Goal: Transaction & Acquisition: Book appointment/travel/reservation

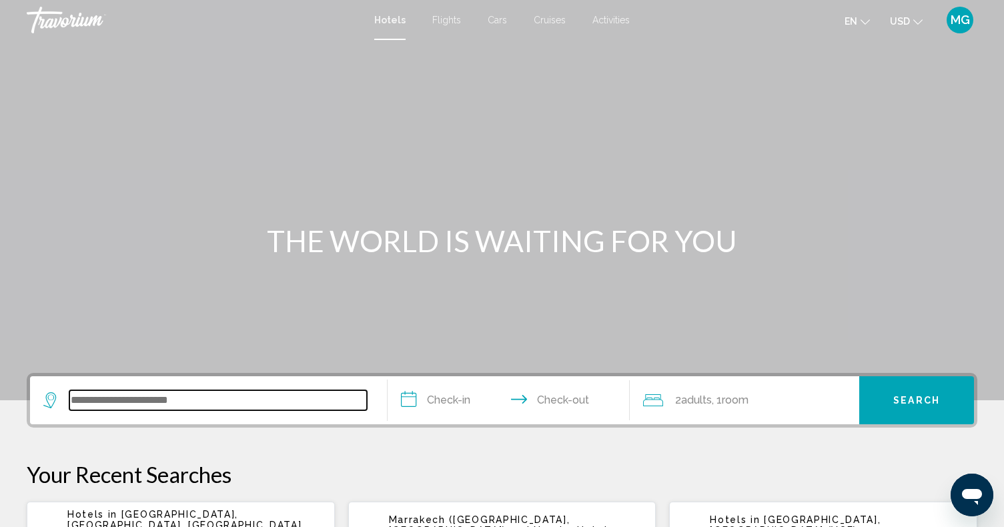
click at [214, 406] on input "Search widget" at bounding box center [217, 400] width 297 height 20
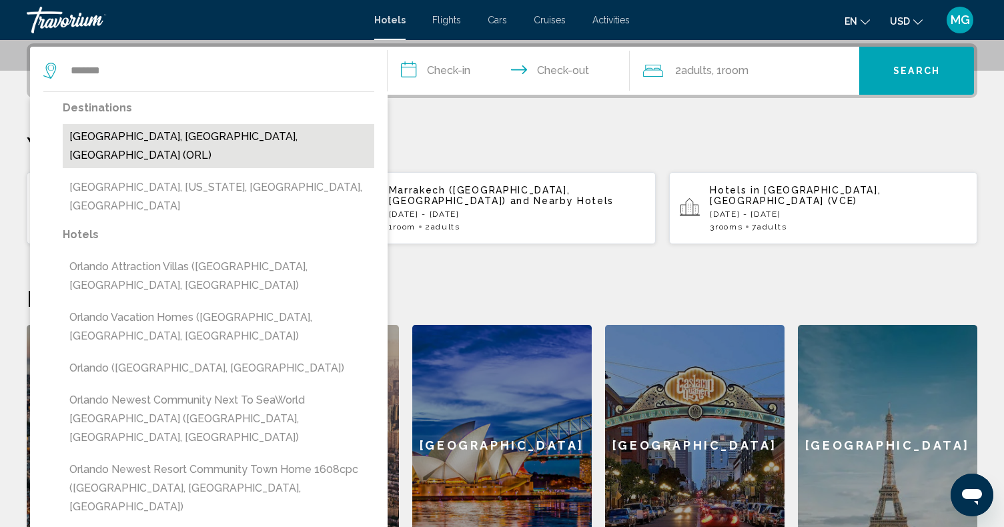
click at [113, 137] on button "[GEOGRAPHIC_DATA], [GEOGRAPHIC_DATA], [GEOGRAPHIC_DATA] (ORL)" at bounding box center [218, 146] width 311 height 44
type input "**********"
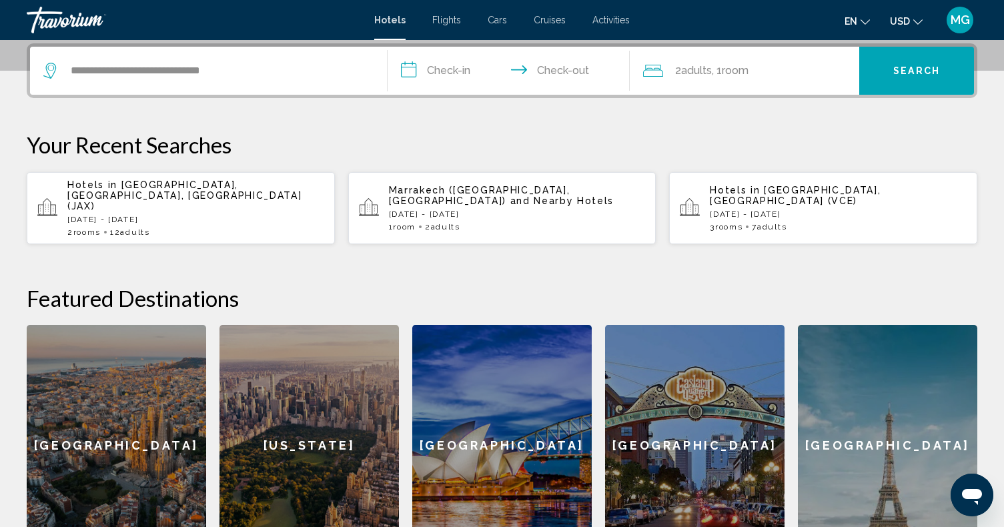
click at [467, 77] on input "**********" at bounding box center [511, 73] width 248 height 52
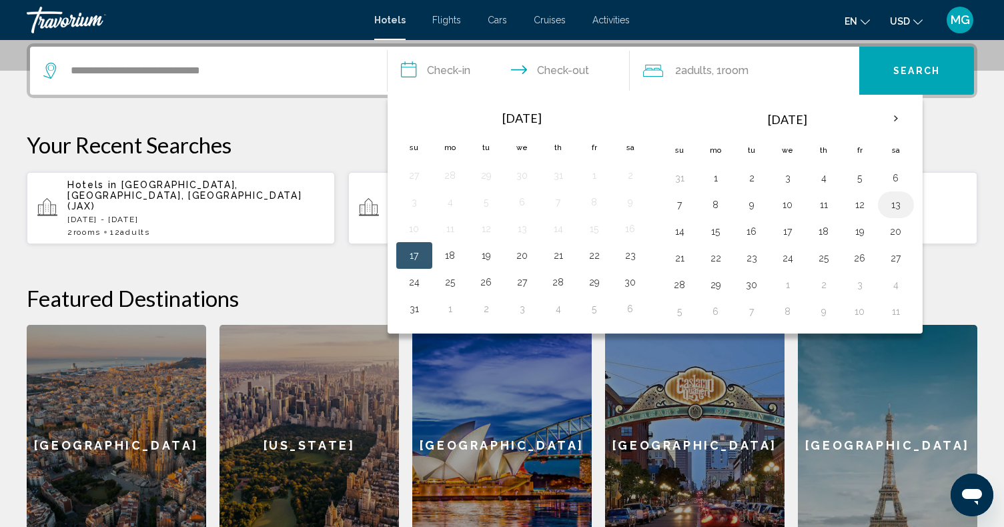
click at [894, 206] on button "13" at bounding box center [895, 204] width 21 height 19
click at [715, 233] on button "15" at bounding box center [715, 231] width 21 height 19
type input "**********"
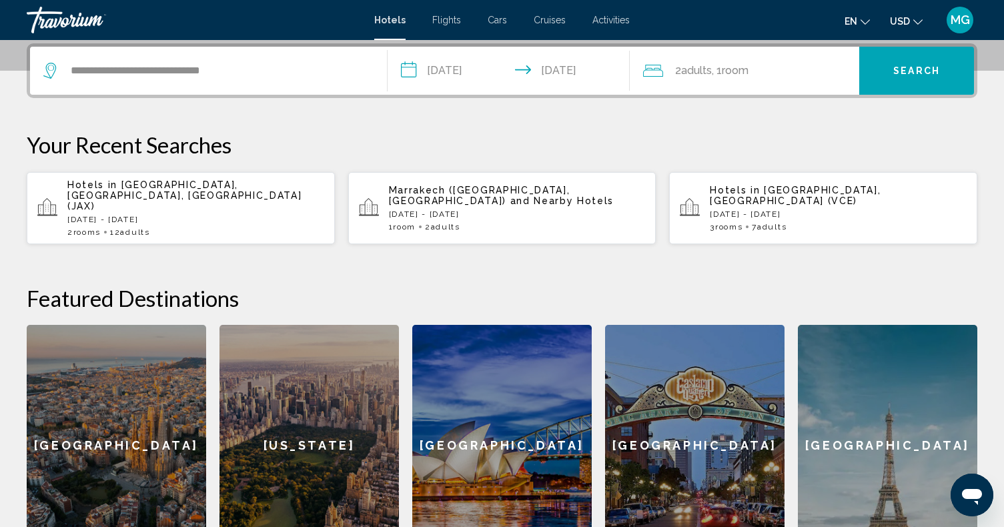
click at [766, 72] on div "2 Adult Adults , 1 Room rooms" at bounding box center [751, 70] width 216 height 19
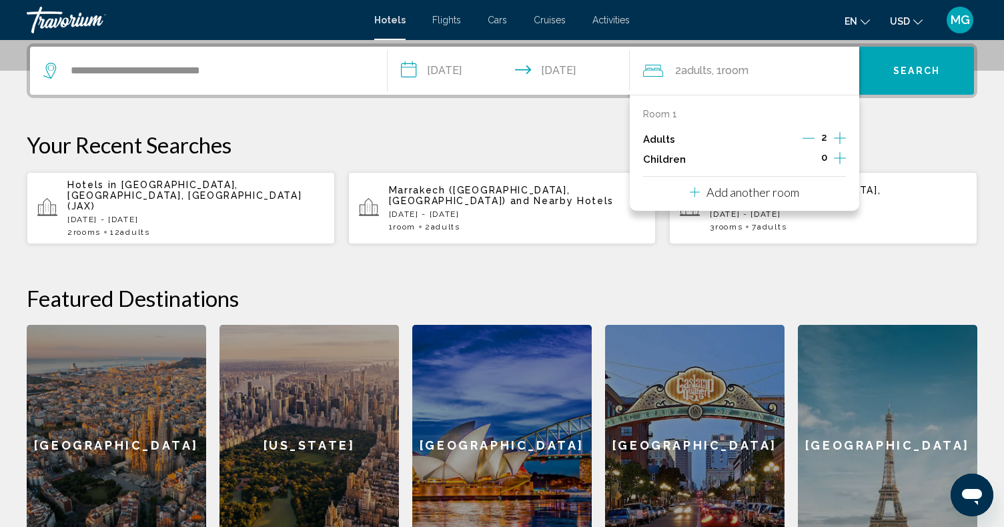
click at [848, 139] on div "Room 1 Adults 2 Children 0 Add another room" at bounding box center [743, 153] width 229 height 116
click at [842, 138] on icon "Increment adults" at bounding box center [840, 138] width 12 height 16
click at [767, 197] on p "Add another room" at bounding box center [752, 192] width 93 height 15
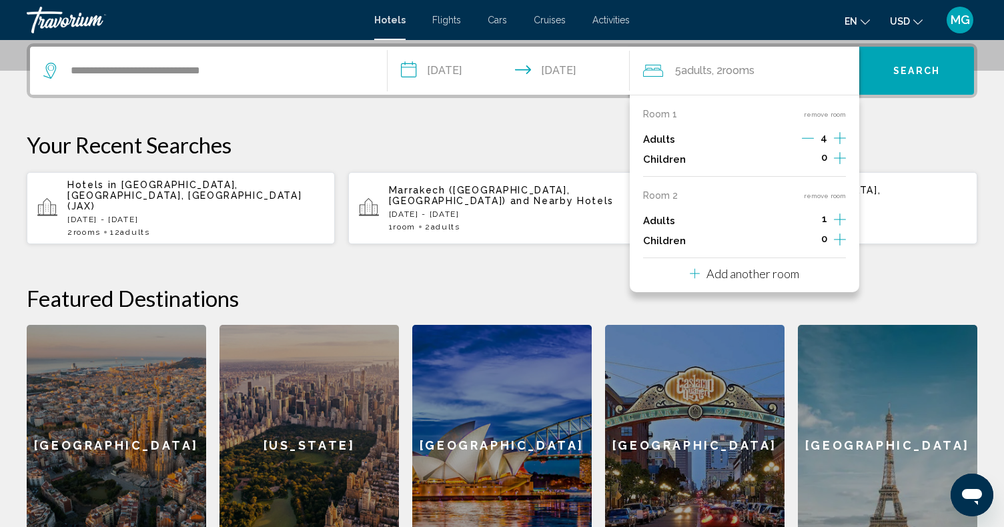
click at [840, 144] on icon "Increment adults" at bounding box center [840, 138] width 12 height 12
click at [896, 73] on span "Search" at bounding box center [916, 71] width 47 height 11
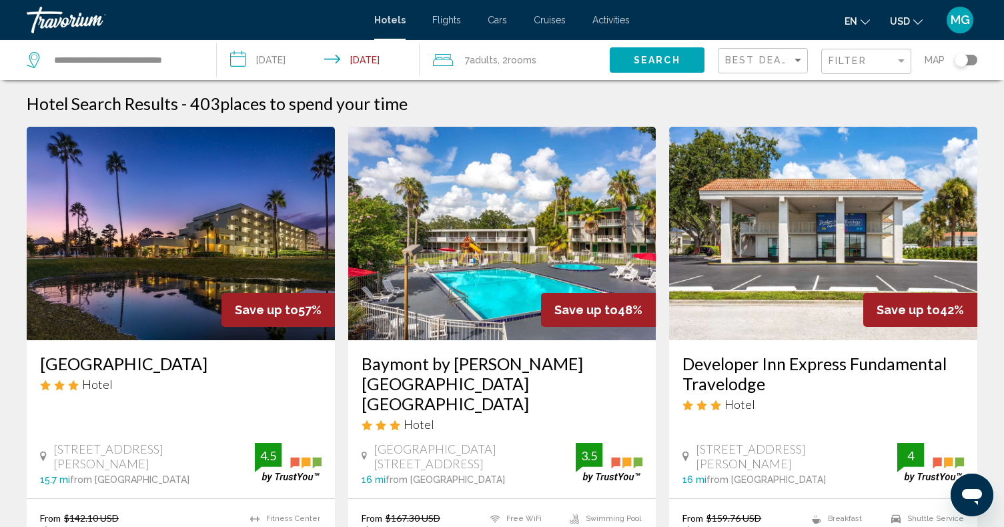
scroll to position [45, 0]
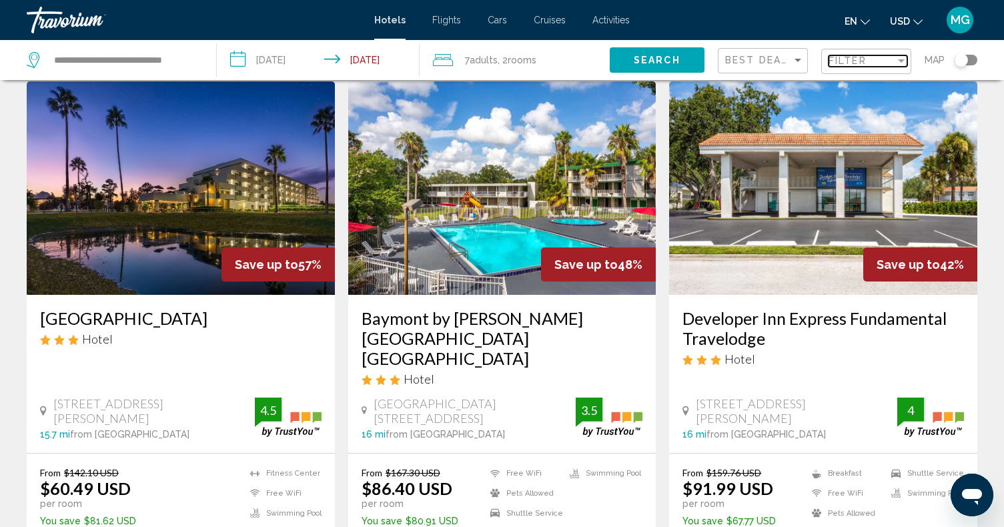
click at [843, 61] on span "Filter" at bounding box center [847, 60] width 38 height 11
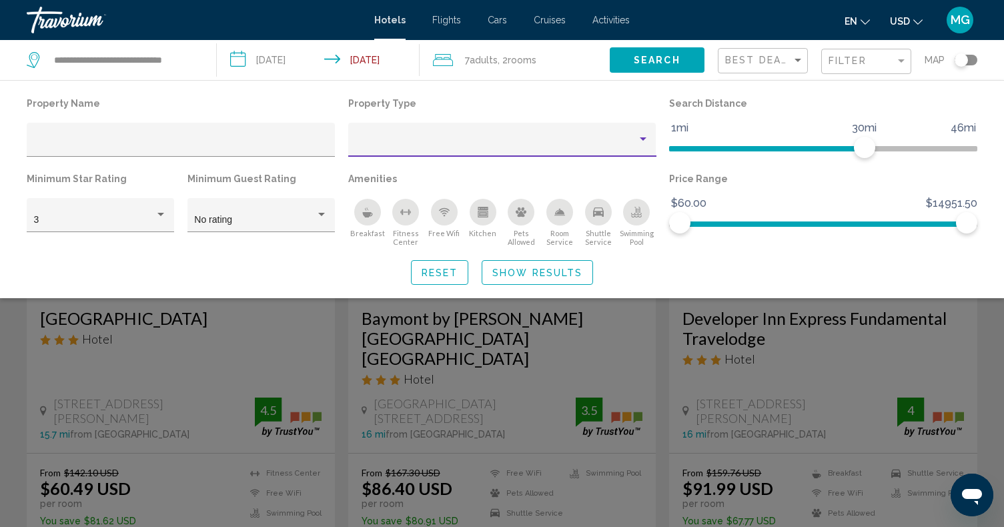
click at [461, 143] on div "Property type" at bounding box center [496, 144] width 282 height 11
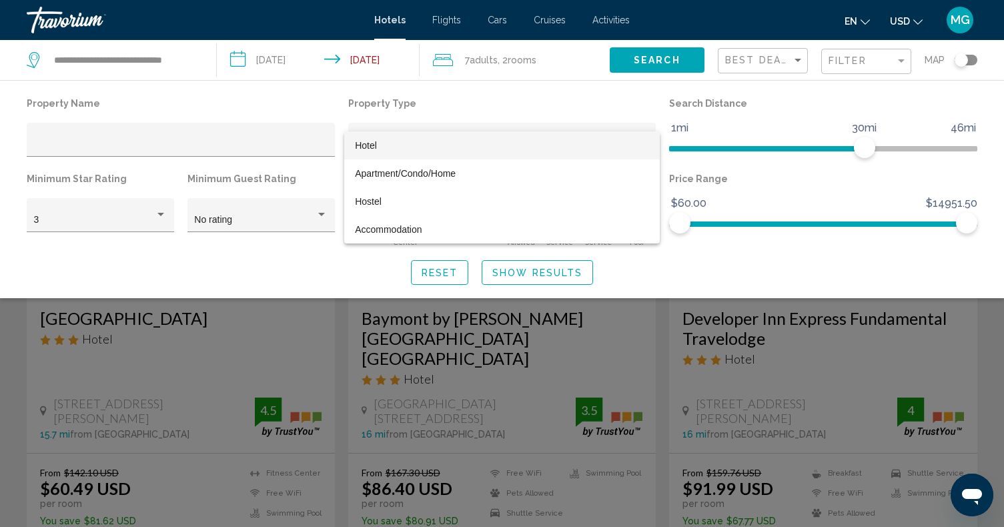
click at [399, 148] on span "Hotel" at bounding box center [502, 145] width 294 height 28
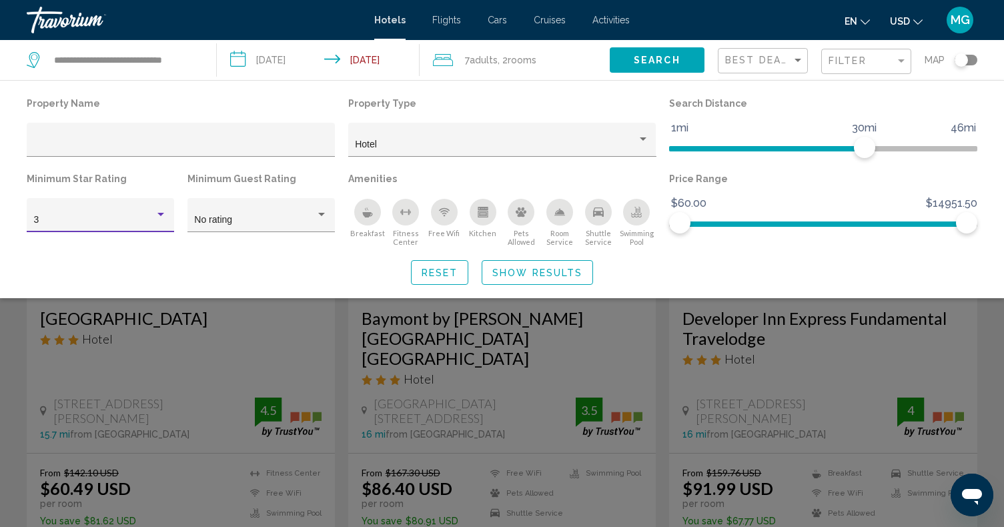
click at [149, 217] on div "3" at bounding box center [94, 220] width 121 height 11
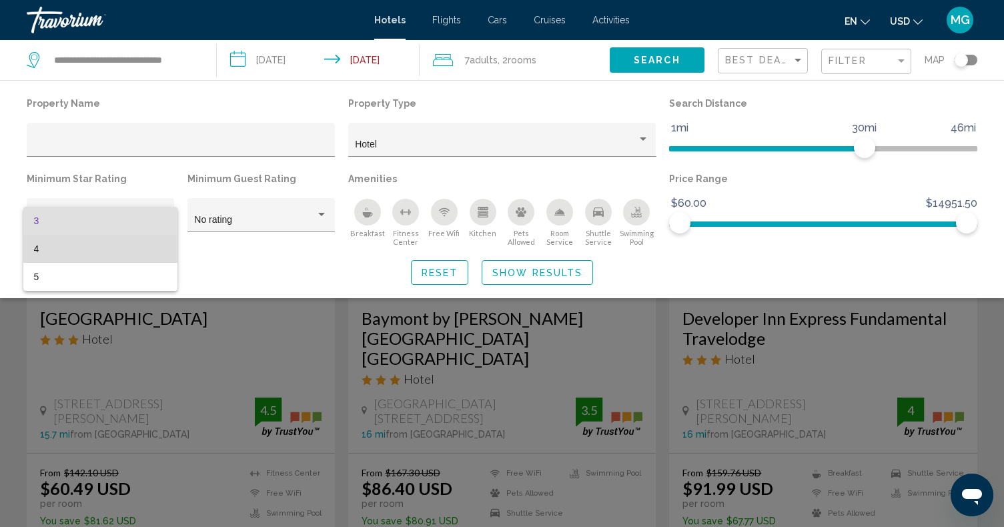
click at [57, 253] on span "4" at bounding box center [100, 249] width 133 height 28
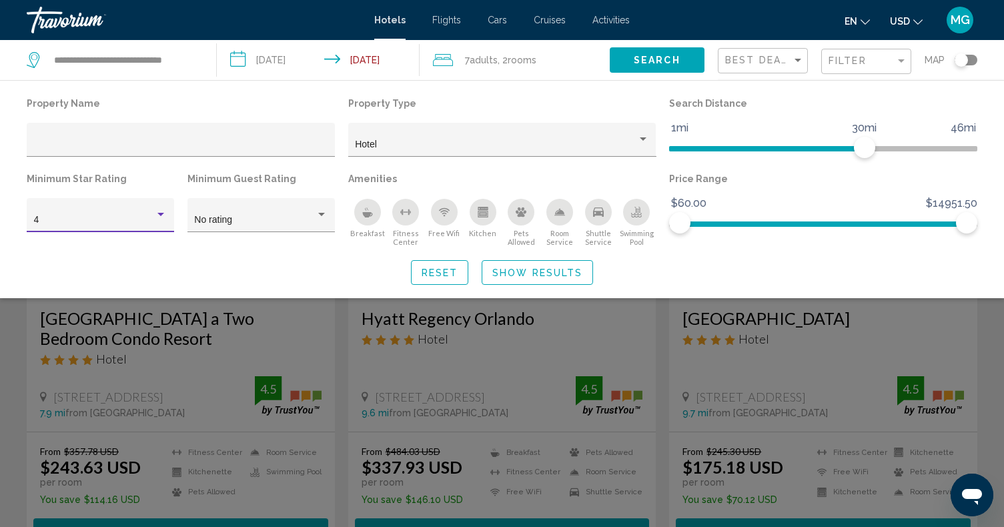
click at [512, 278] on span "Show Results" at bounding box center [537, 272] width 90 height 11
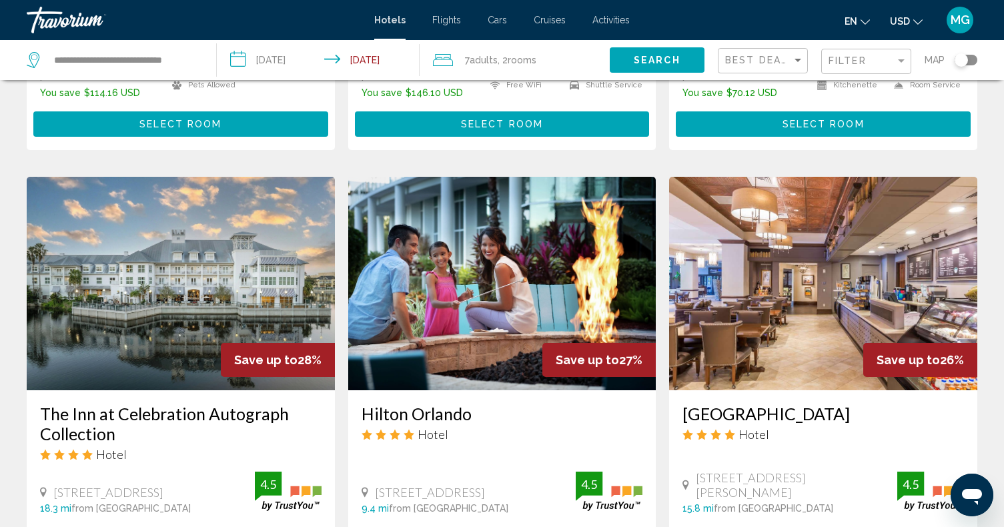
scroll to position [473, 0]
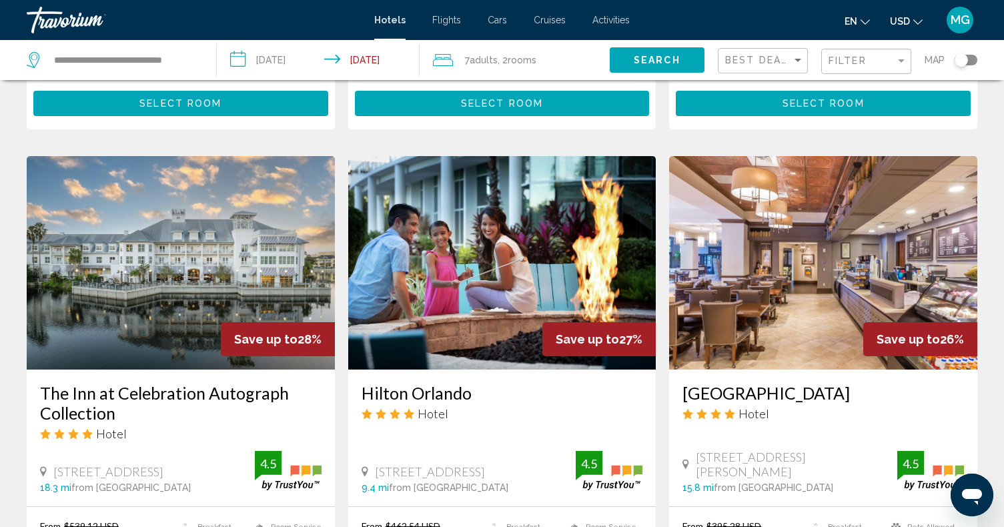
click at [473, 307] on img "Main content" at bounding box center [502, 262] width 308 height 213
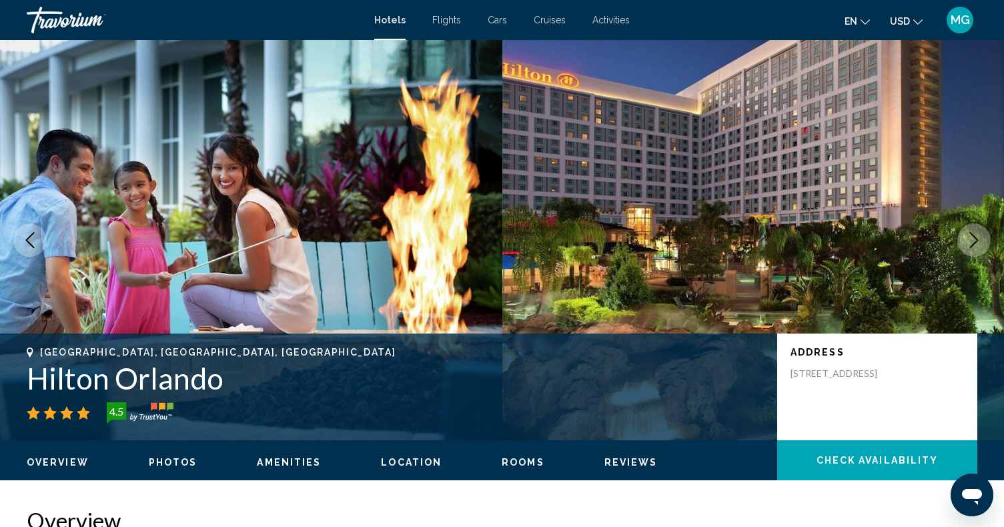
click at [963, 242] on button "Next image" at bounding box center [973, 239] width 33 height 33
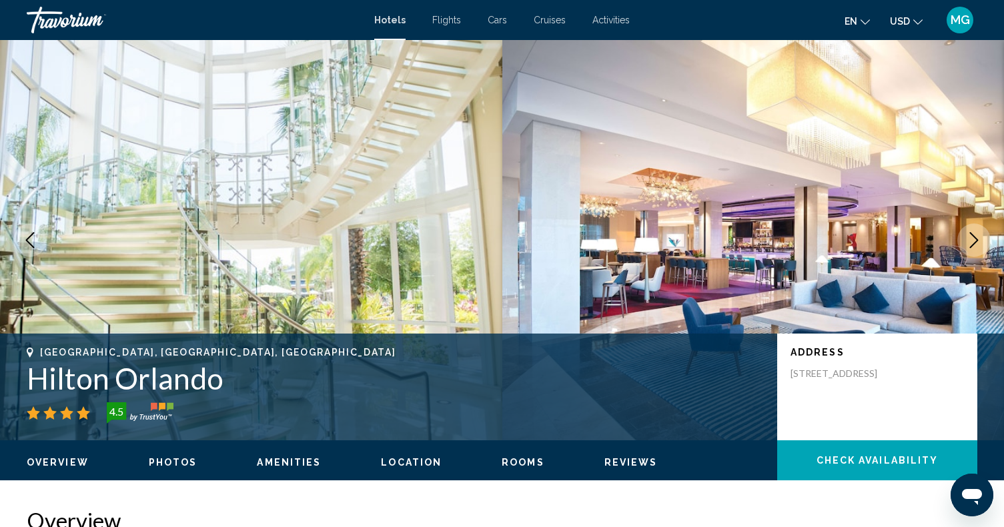
click at [963, 242] on button "Next image" at bounding box center [973, 239] width 33 height 33
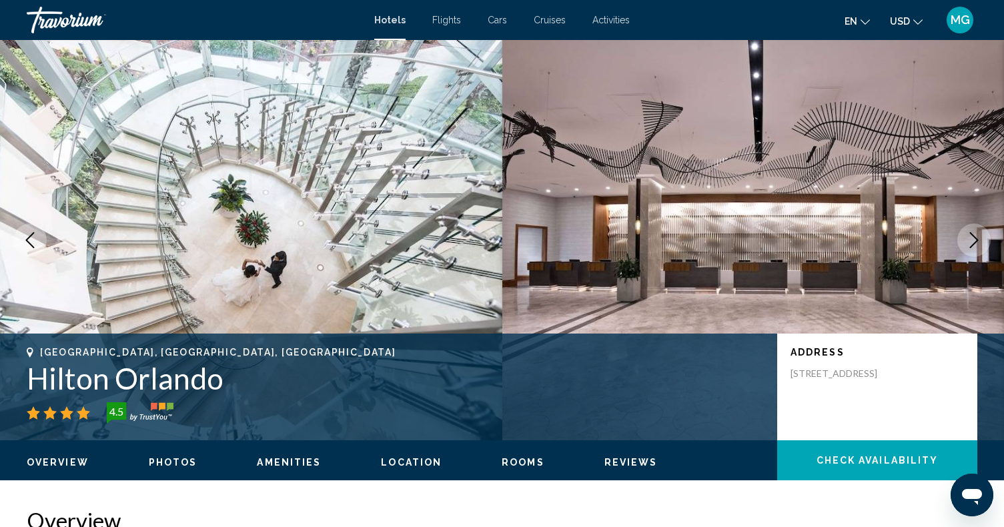
click at [963, 242] on button "Next image" at bounding box center [973, 239] width 33 height 33
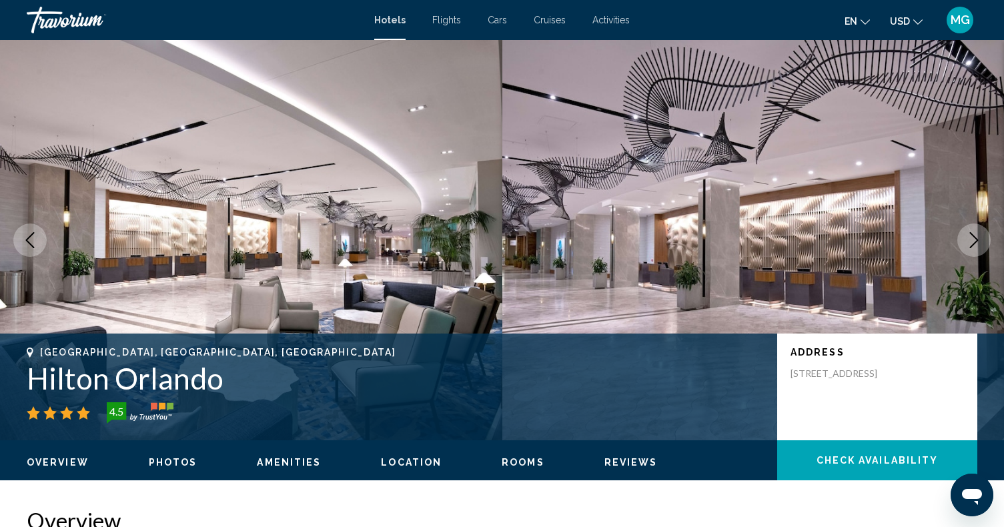
click at [963, 242] on button "Next image" at bounding box center [973, 239] width 33 height 33
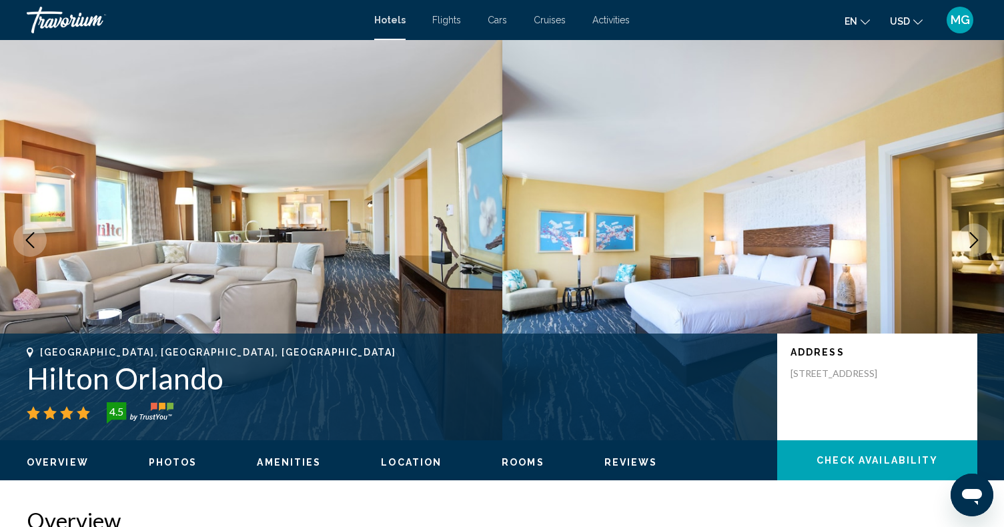
click at [963, 242] on button "Next image" at bounding box center [973, 239] width 33 height 33
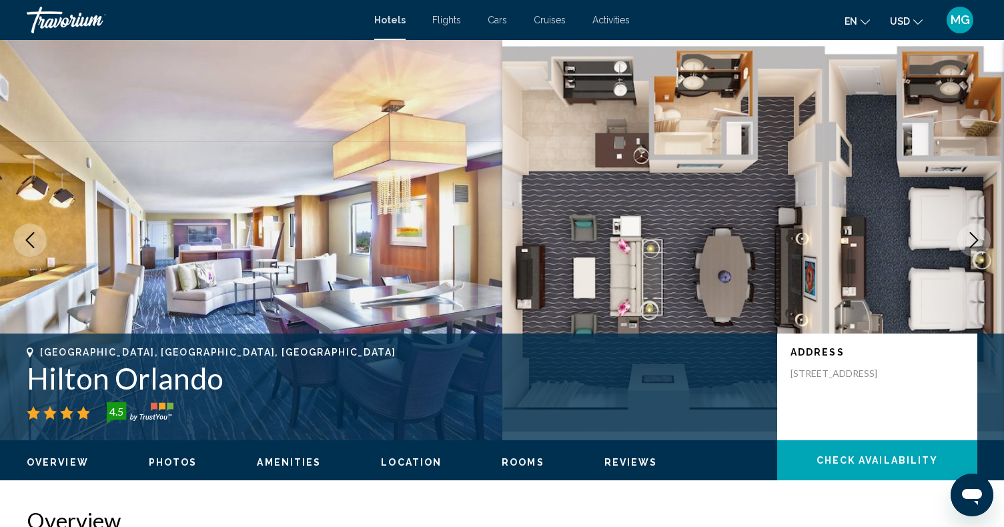
click at [972, 241] on icon "Next image" at bounding box center [974, 240] width 16 height 16
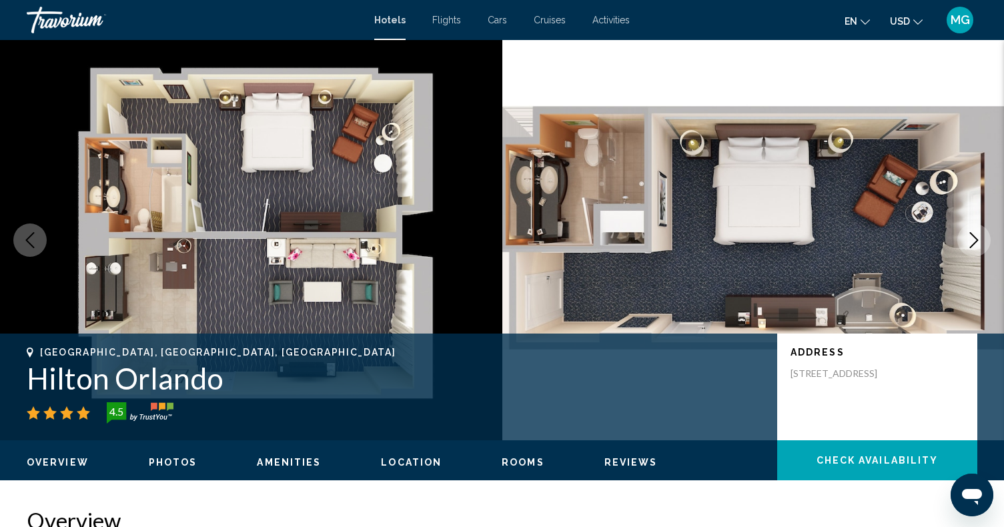
click at [972, 241] on icon "Next image" at bounding box center [974, 240] width 16 height 16
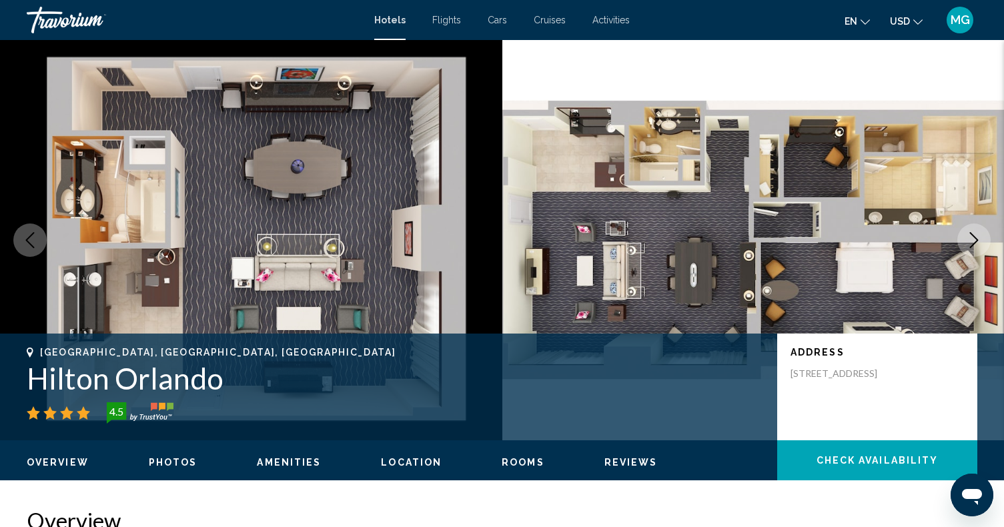
click at [972, 241] on icon "Next image" at bounding box center [974, 240] width 16 height 16
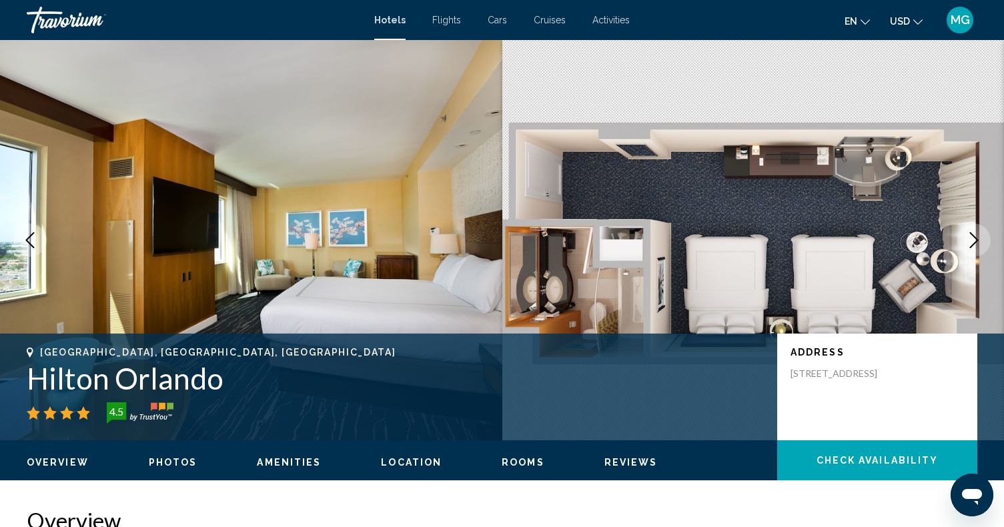
click at [972, 241] on icon "Next image" at bounding box center [974, 240] width 16 height 16
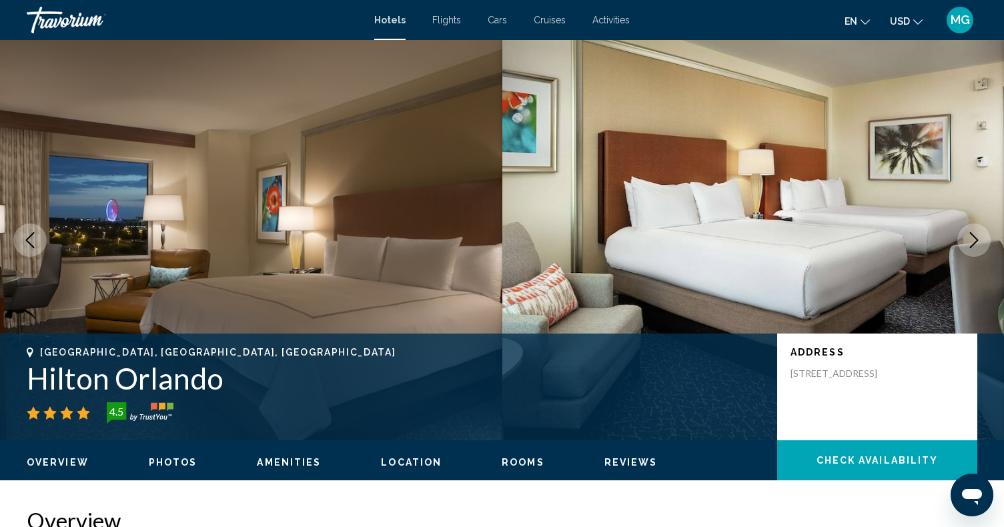
click at [972, 241] on icon "Next image" at bounding box center [974, 240] width 16 height 16
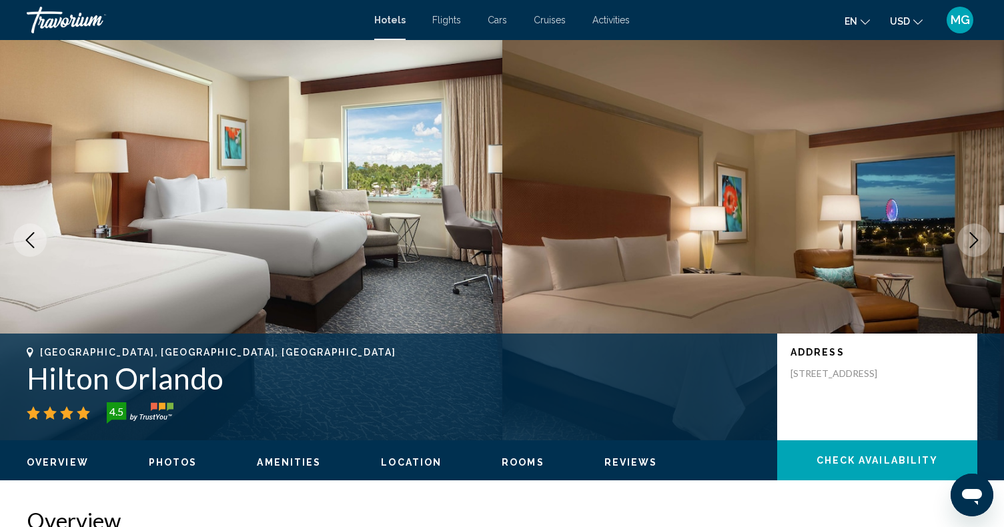
click at [972, 241] on icon "Next image" at bounding box center [974, 240] width 16 height 16
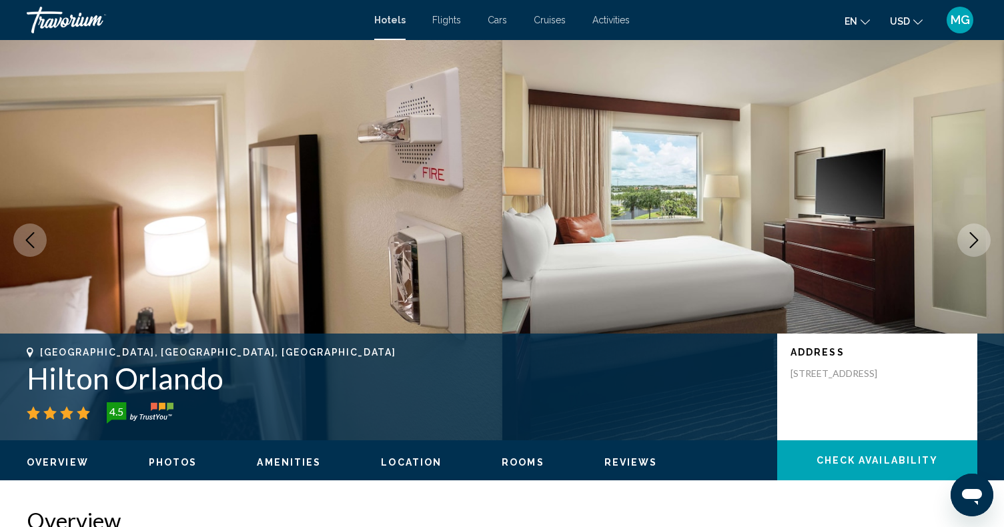
click at [972, 241] on icon "Next image" at bounding box center [974, 240] width 16 height 16
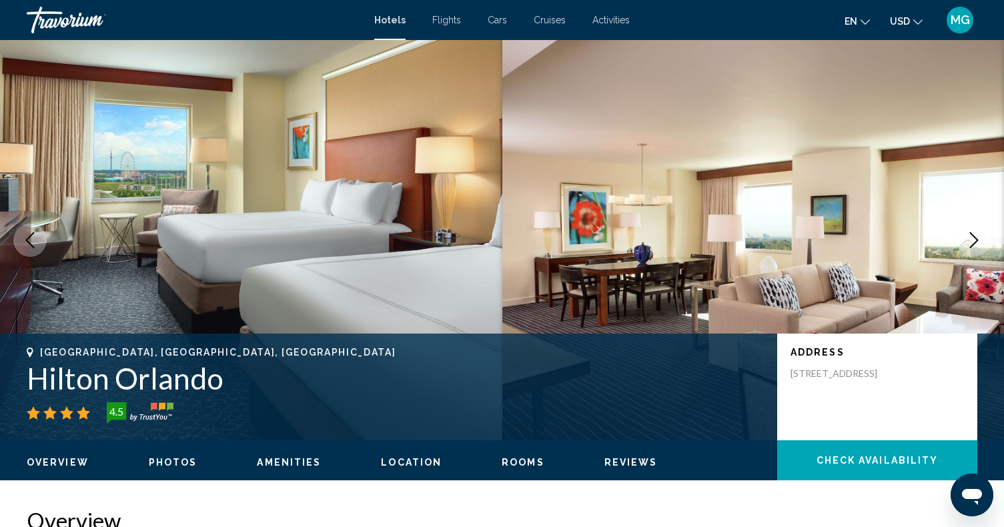
click at [972, 241] on icon "Next image" at bounding box center [974, 240] width 16 height 16
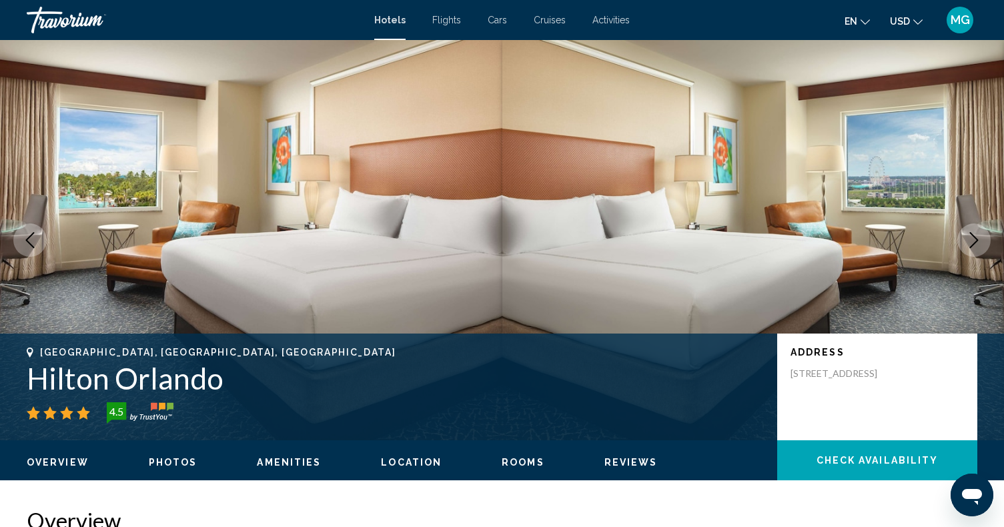
click at [972, 241] on icon "Next image" at bounding box center [974, 240] width 16 height 16
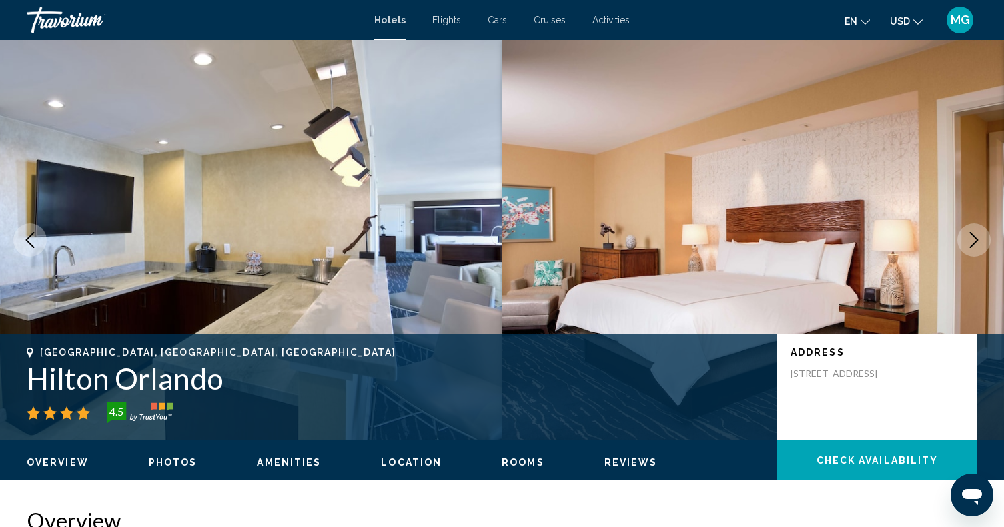
click at [13, 236] on img "Main content" at bounding box center [251, 240] width 502 height 400
click at [18, 238] on button "Previous image" at bounding box center [29, 239] width 33 height 33
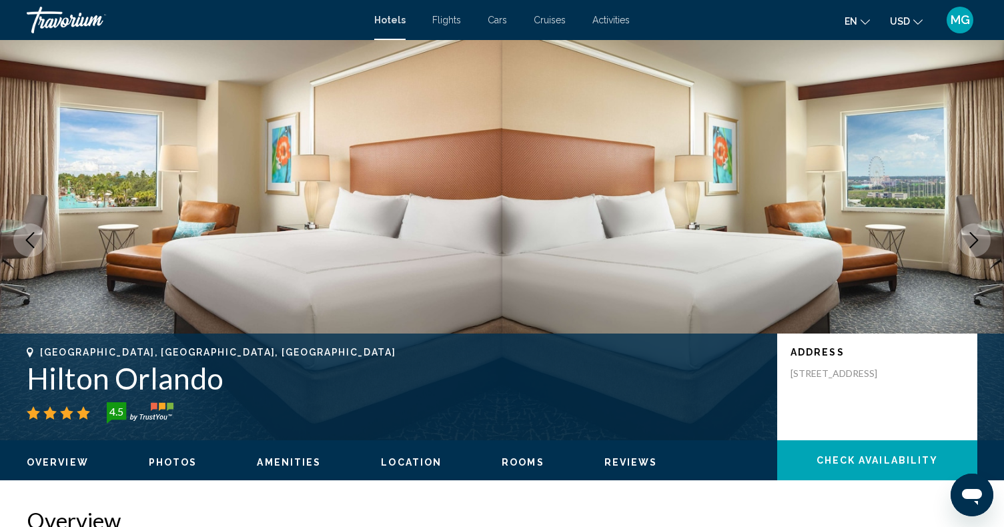
click at [19, 239] on button "Previous image" at bounding box center [29, 239] width 33 height 33
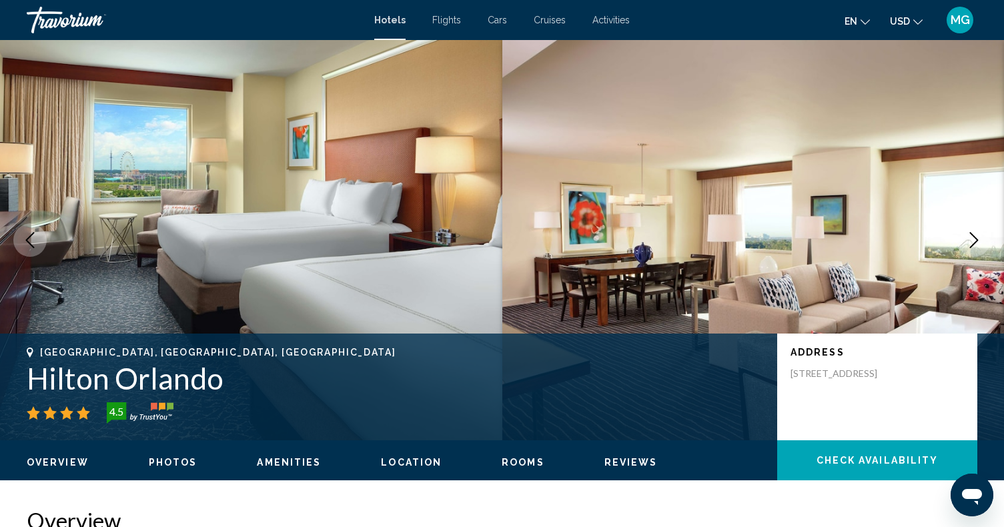
click at [19, 238] on button "Previous image" at bounding box center [29, 239] width 33 height 33
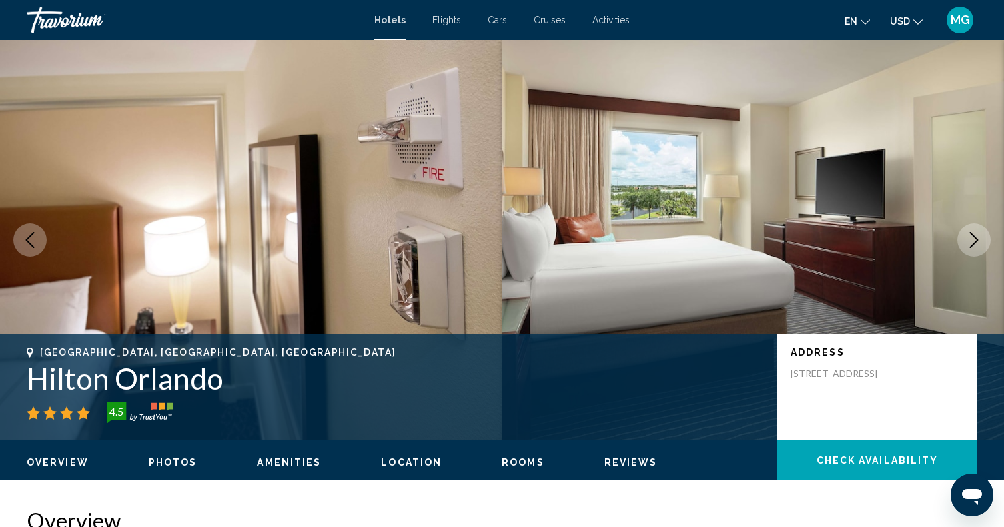
click at [19, 238] on button "Previous image" at bounding box center [29, 239] width 33 height 33
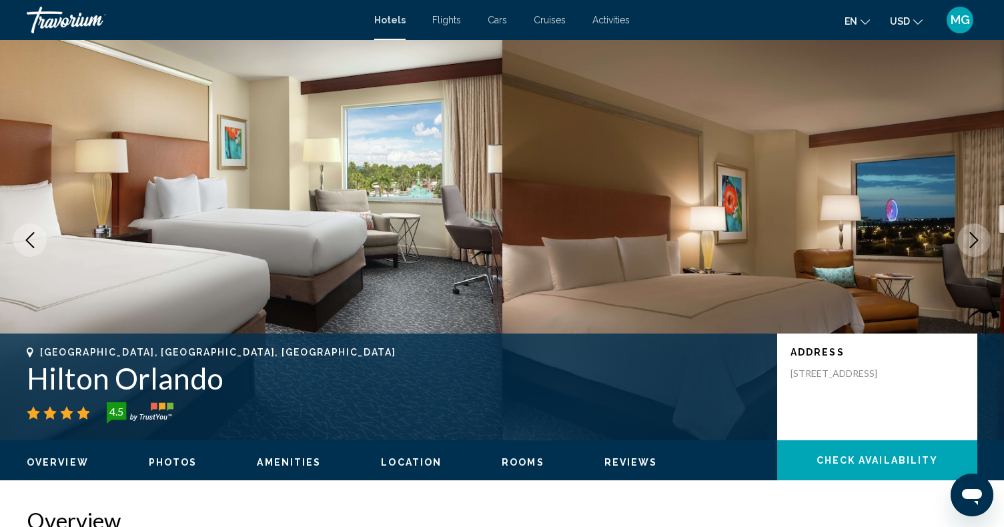
click at [19, 239] on button "Previous image" at bounding box center [29, 239] width 33 height 33
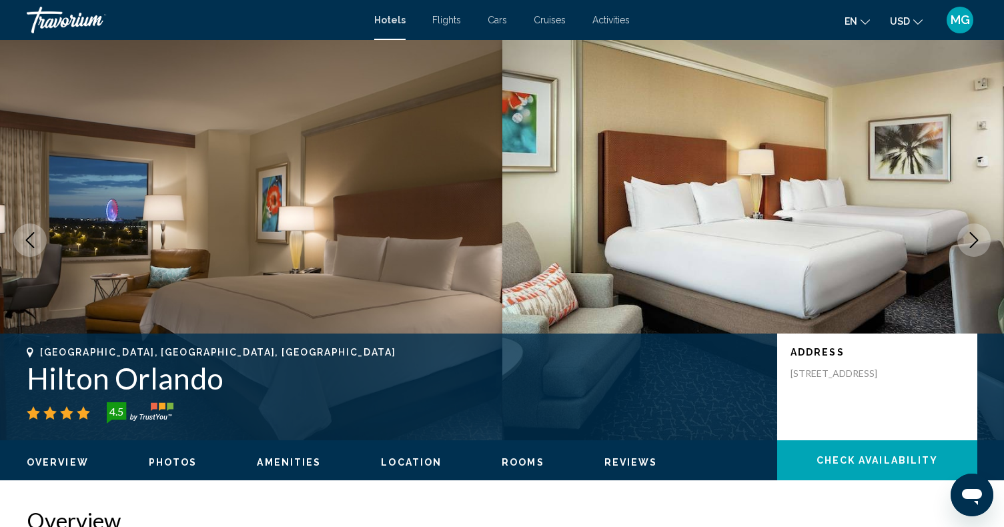
click at [19, 239] on button "Previous image" at bounding box center [29, 239] width 33 height 33
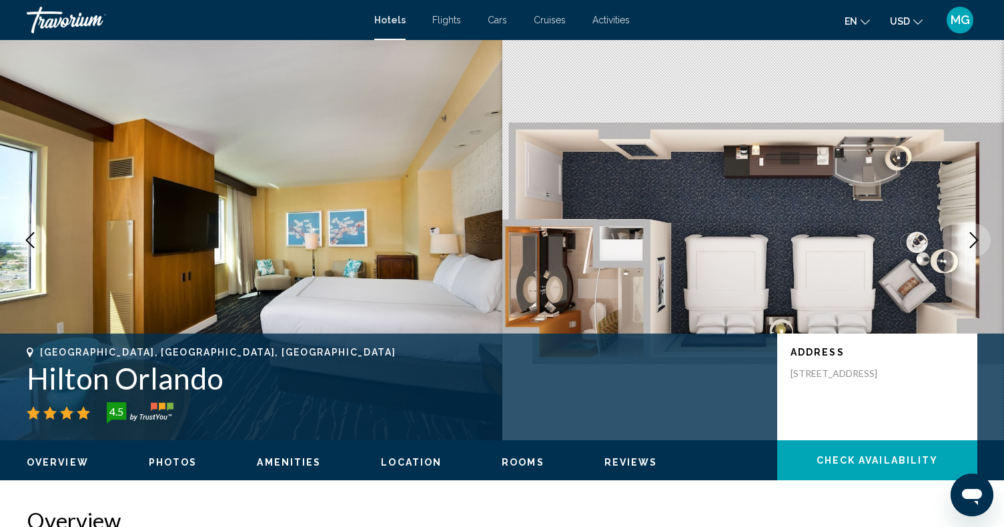
click at [19, 239] on button "Previous image" at bounding box center [29, 239] width 33 height 33
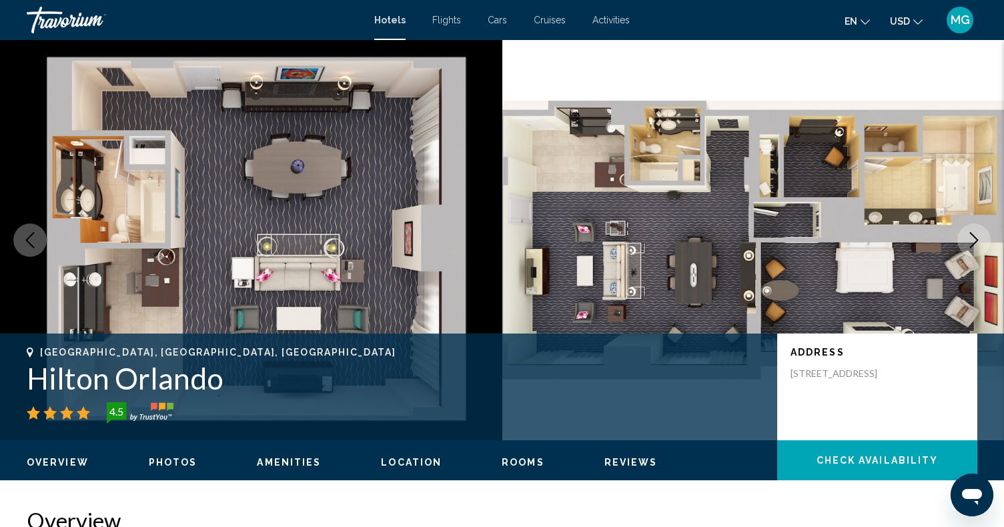
click at [19, 239] on button "Previous image" at bounding box center [29, 239] width 33 height 33
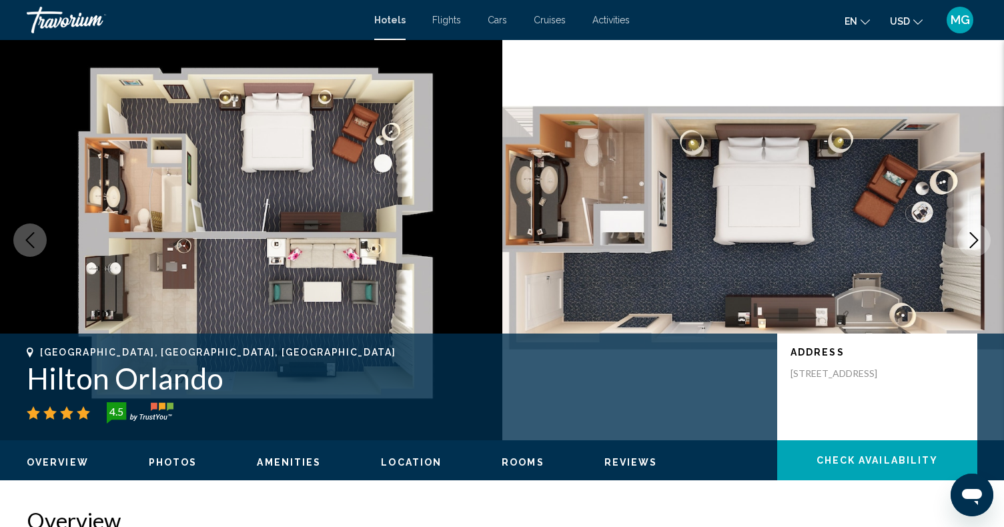
click at [396, 25] on span "Hotels" at bounding box center [389, 20] width 31 height 11
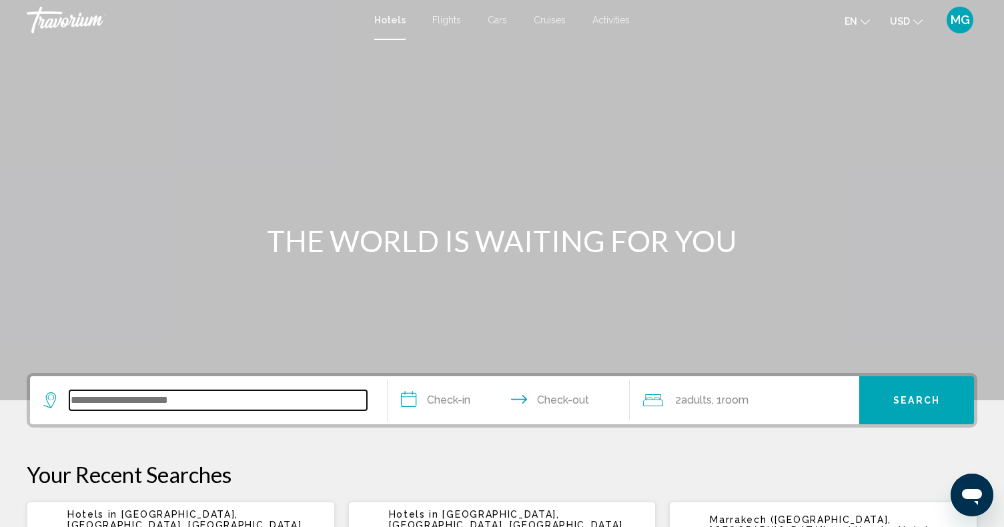
click at [256, 399] on input "Search widget" at bounding box center [217, 400] width 297 height 20
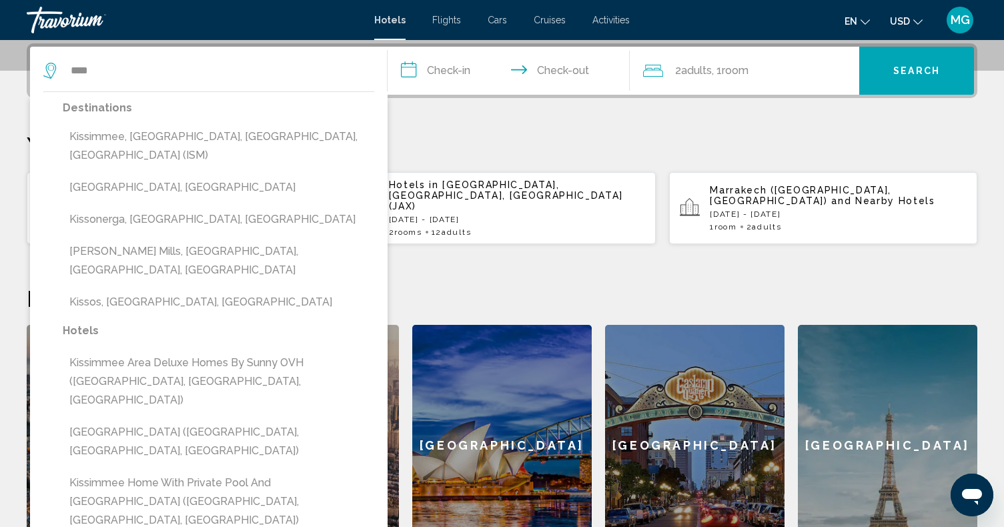
click at [139, 138] on button "Kissimmee, [GEOGRAPHIC_DATA], [GEOGRAPHIC_DATA], [GEOGRAPHIC_DATA] (ISM)" at bounding box center [218, 146] width 311 height 44
type input "**********"
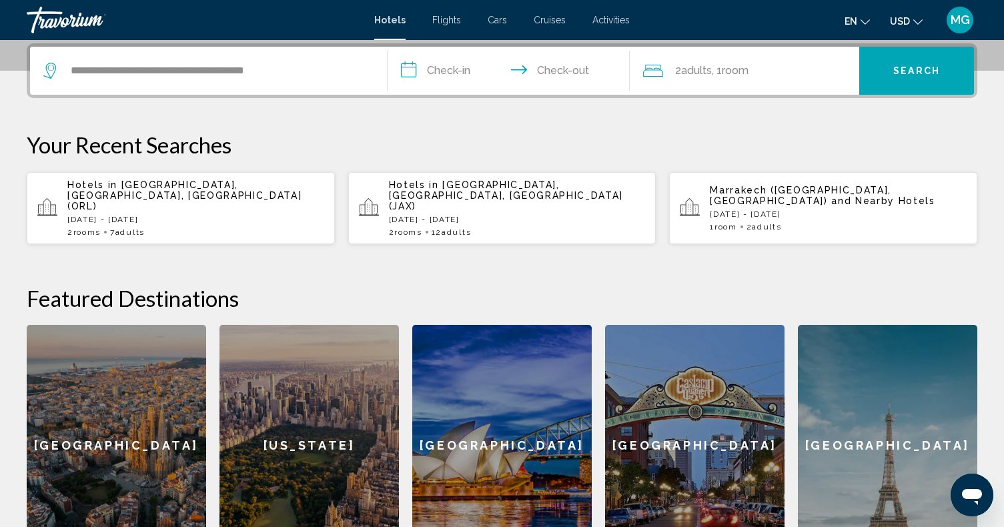
click at [441, 69] on input "**********" at bounding box center [511, 73] width 248 height 52
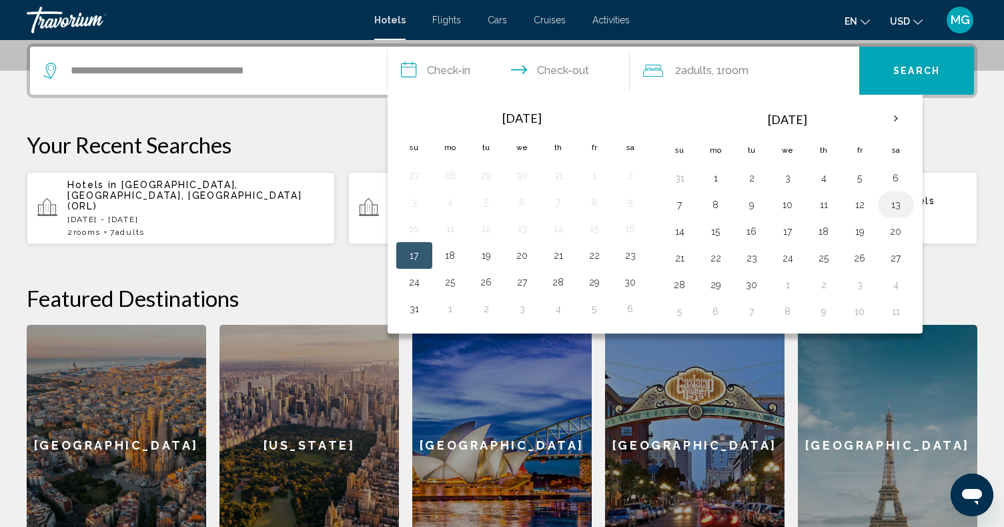
click at [895, 209] on button "13" at bounding box center [895, 204] width 21 height 19
click at [722, 240] on button "15" at bounding box center [715, 231] width 21 height 19
type input "**********"
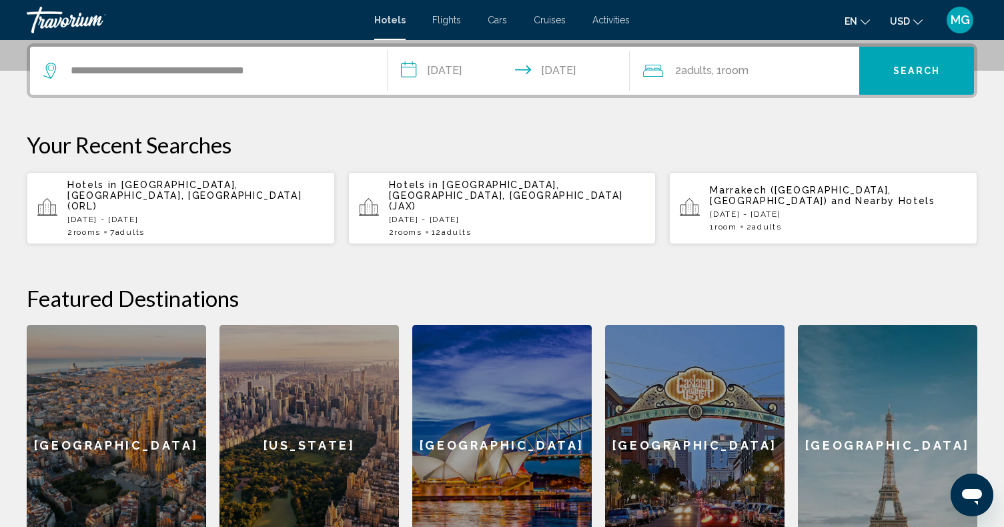
click at [748, 71] on span "Room" at bounding box center [734, 70] width 27 height 13
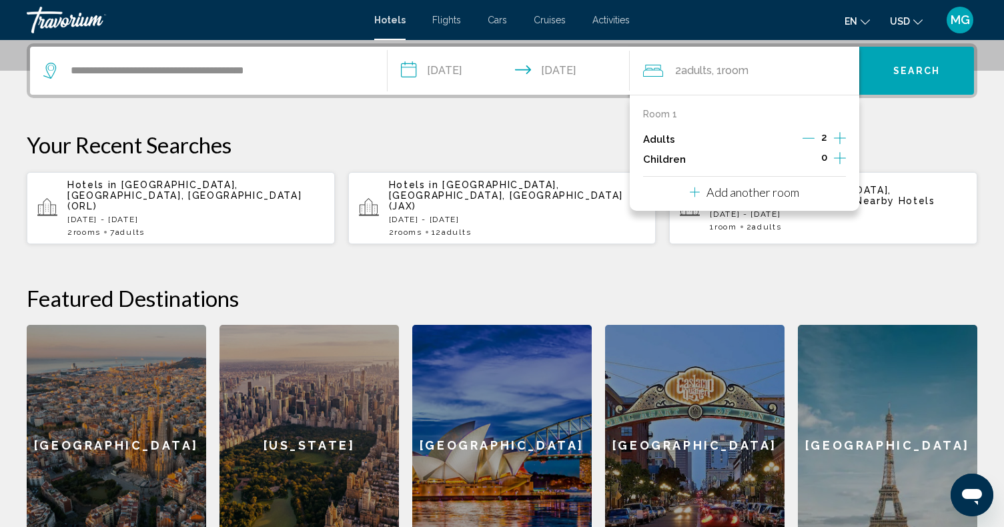
click at [839, 136] on icon "Increment adults" at bounding box center [840, 138] width 12 height 16
click at [756, 193] on p "Add another room" at bounding box center [752, 192] width 93 height 15
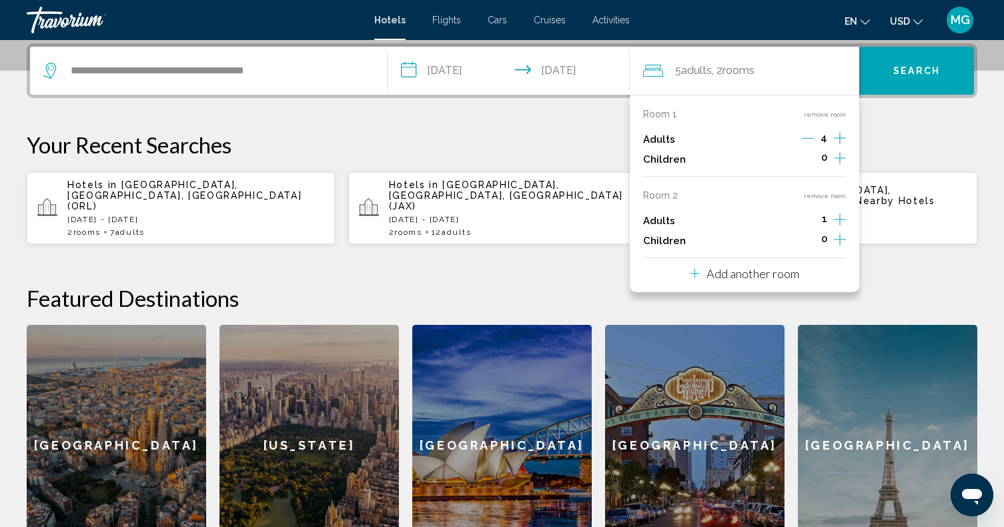
click at [839, 146] on icon "Increment adults" at bounding box center [840, 138] width 12 height 16
click at [896, 73] on span "Search" at bounding box center [916, 71] width 47 height 11
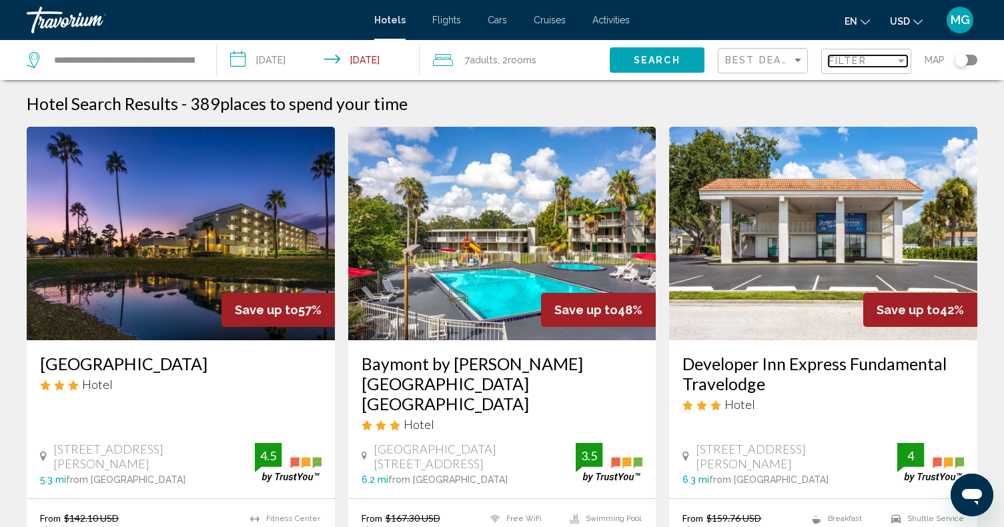
click at [852, 61] on span "Filter" at bounding box center [847, 60] width 38 height 11
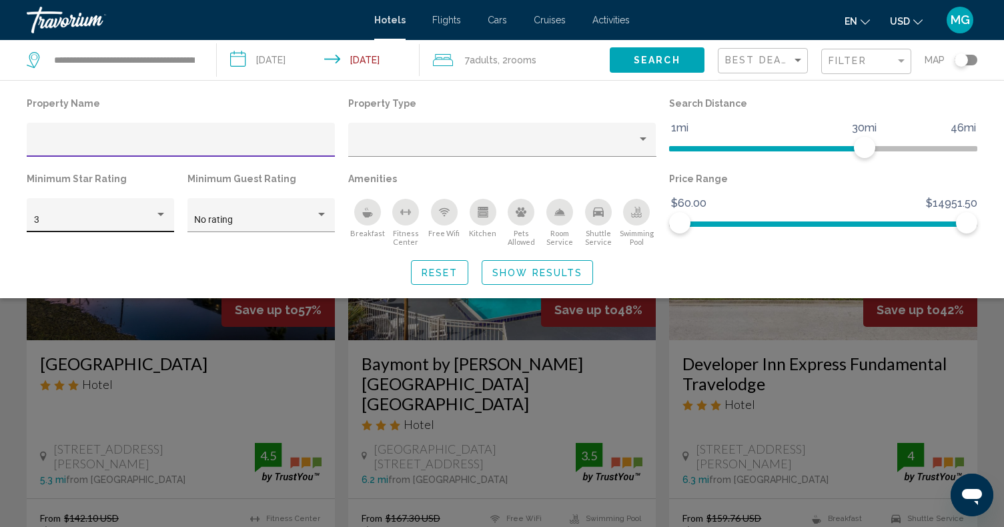
click at [163, 215] on div "Hotel Filters" at bounding box center [160, 214] width 7 height 3
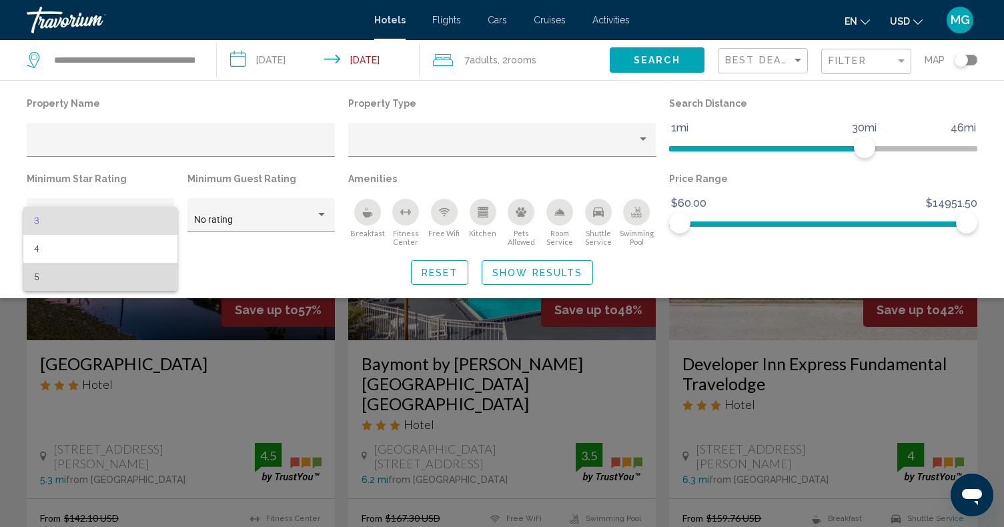
click at [111, 269] on span "5" at bounding box center [100, 277] width 133 height 28
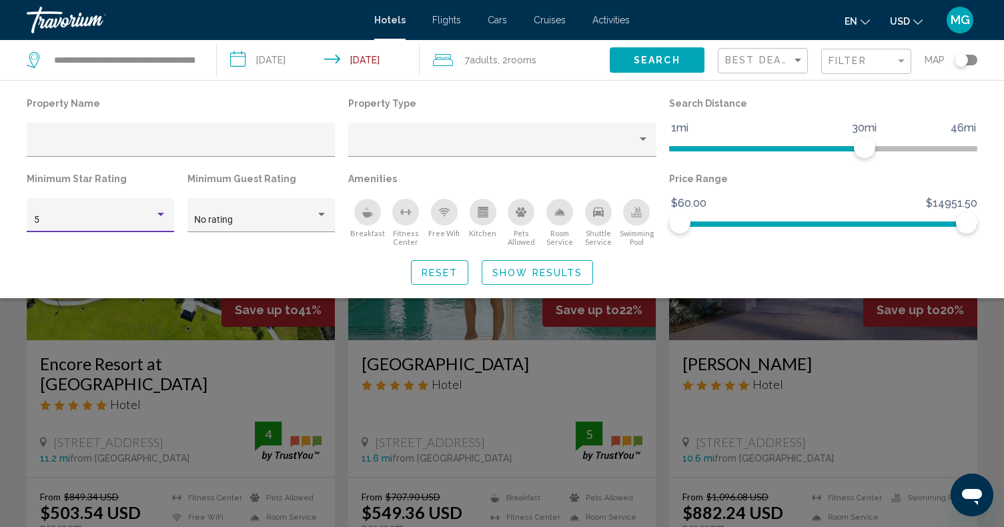
click at [525, 271] on span "Show Results" at bounding box center [537, 272] width 90 height 11
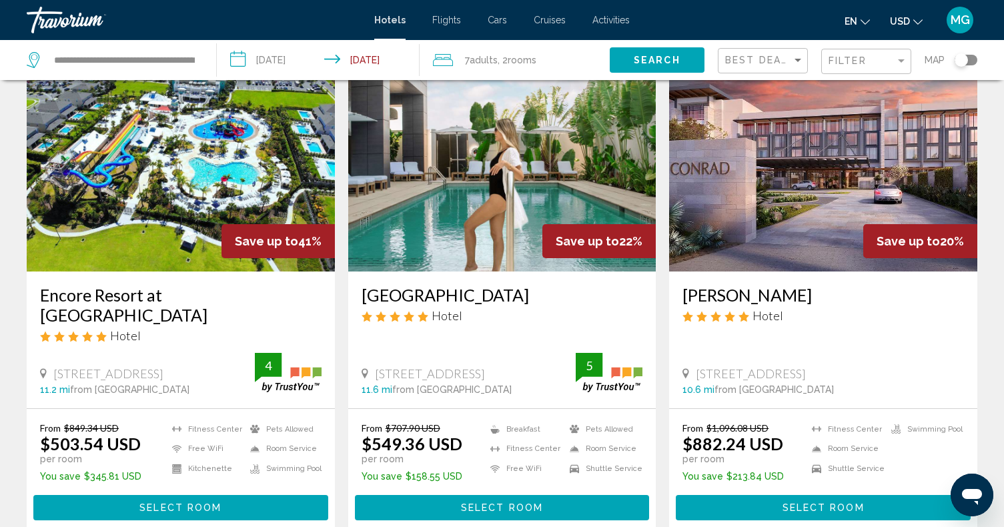
scroll to position [70, 0]
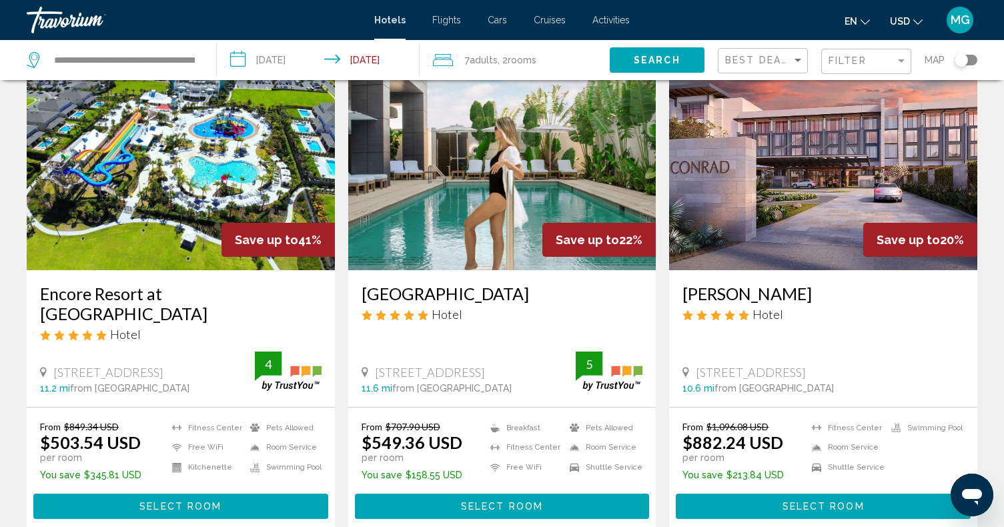
click at [613, 183] on img "Main content" at bounding box center [502, 163] width 308 height 213
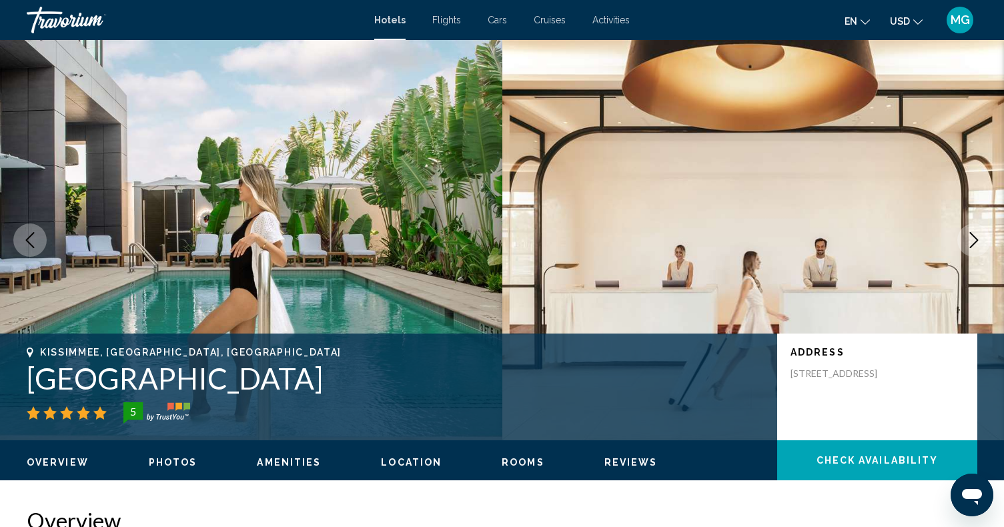
click at [976, 249] on button "Next image" at bounding box center [973, 239] width 33 height 33
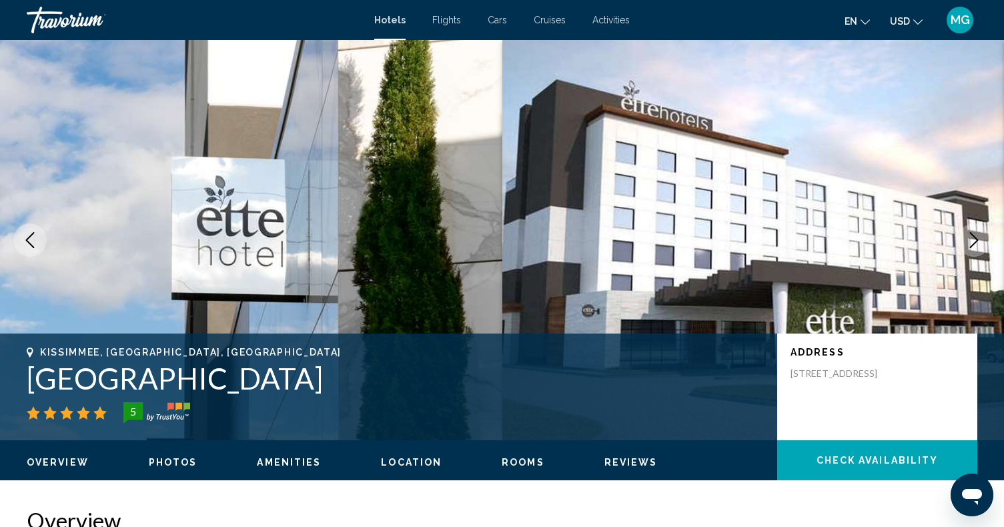
click at [976, 249] on button "Next image" at bounding box center [973, 239] width 33 height 33
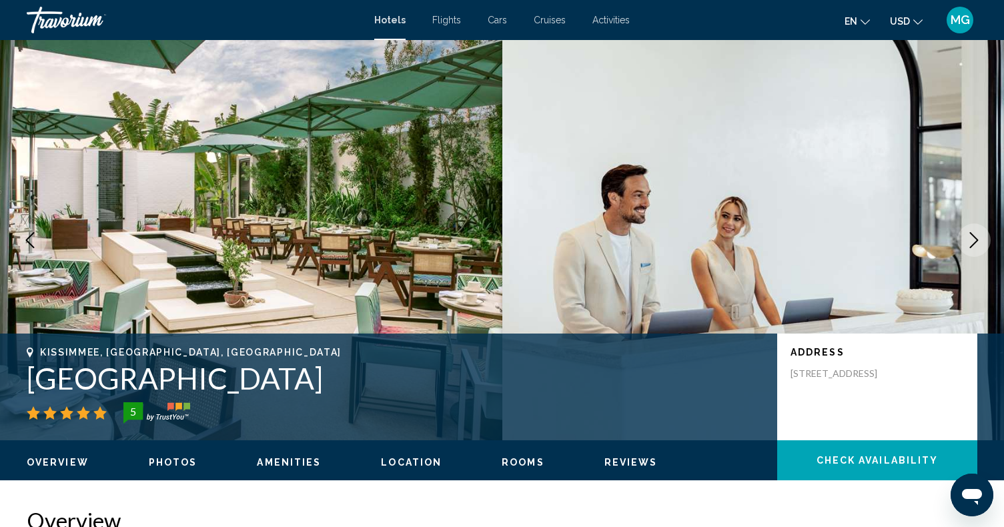
click at [976, 249] on button "Next image" at bounding box center [973, 239] width 33 height 33
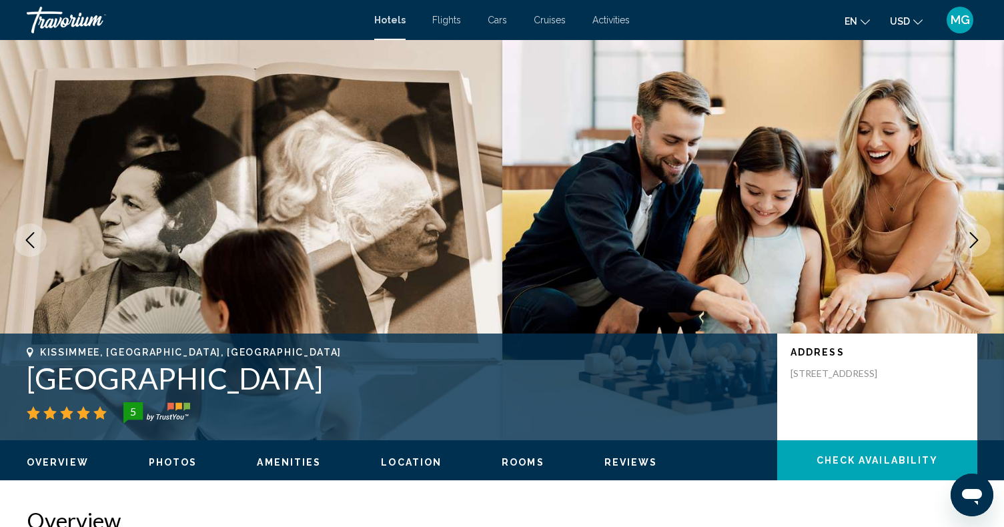
click at [973, 242] on icon "Next image" at bounding box center [974, 240] width 16 height 16
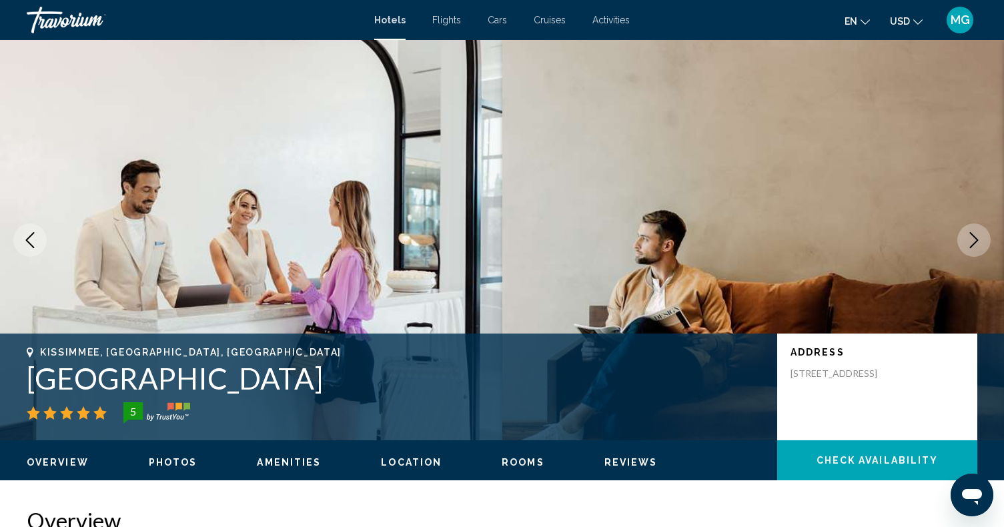
click at [973, 242] on icon "Next image" at bounding box center [974, 240] width 16 height 16
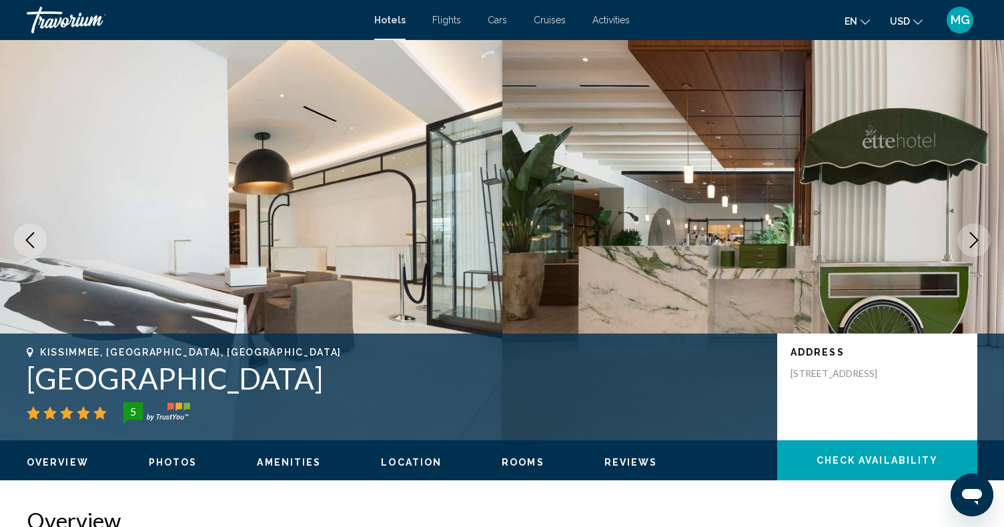
click at [973, 242] on icon "Next image" at bounding box center [974, 240] width 16 height 16
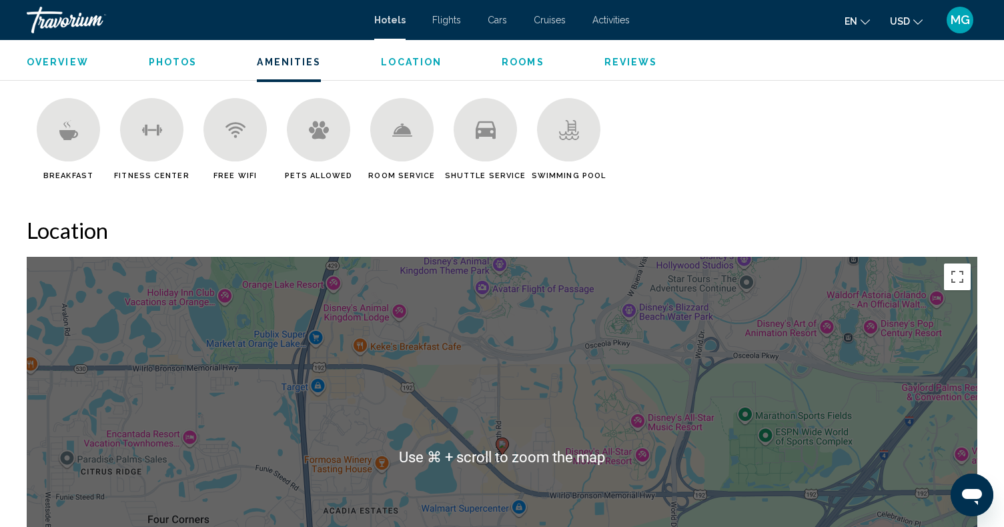
scroll to position [1058, 0]
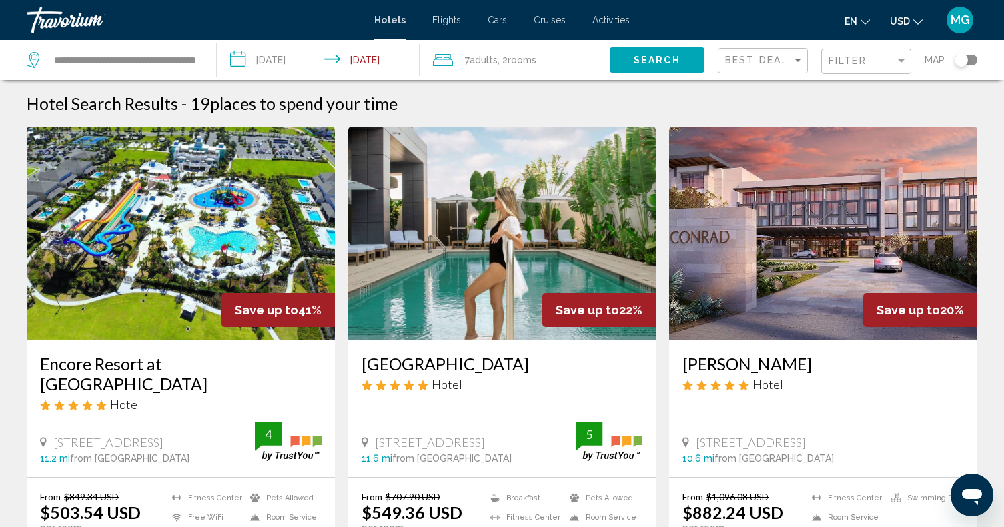
click at [800, 239] on img "Main content" at bounding box center [823, 233] width 308 height 213
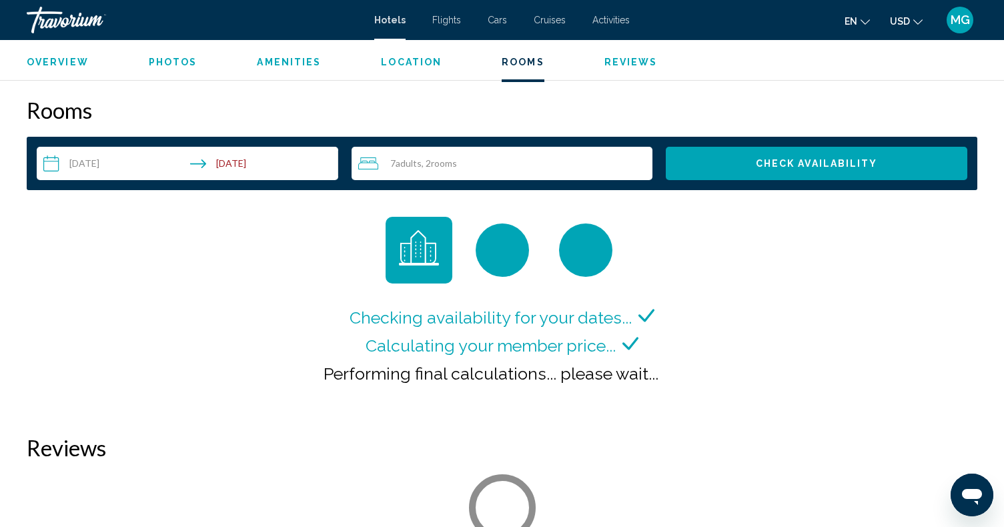
scroll to position [1654, 1]
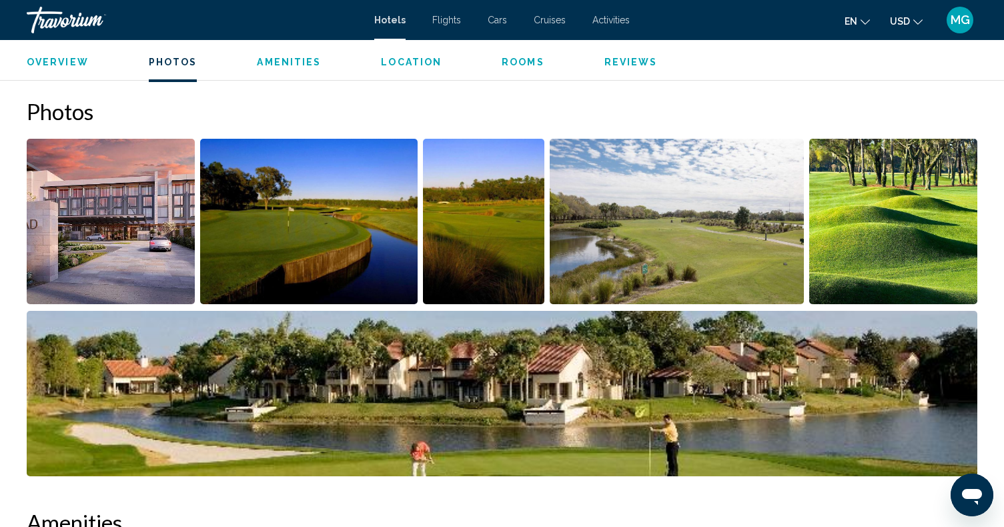
click at [281, 237] on img "Open full-screen image slider" at bounding box center [309, 221] width 218 height 165
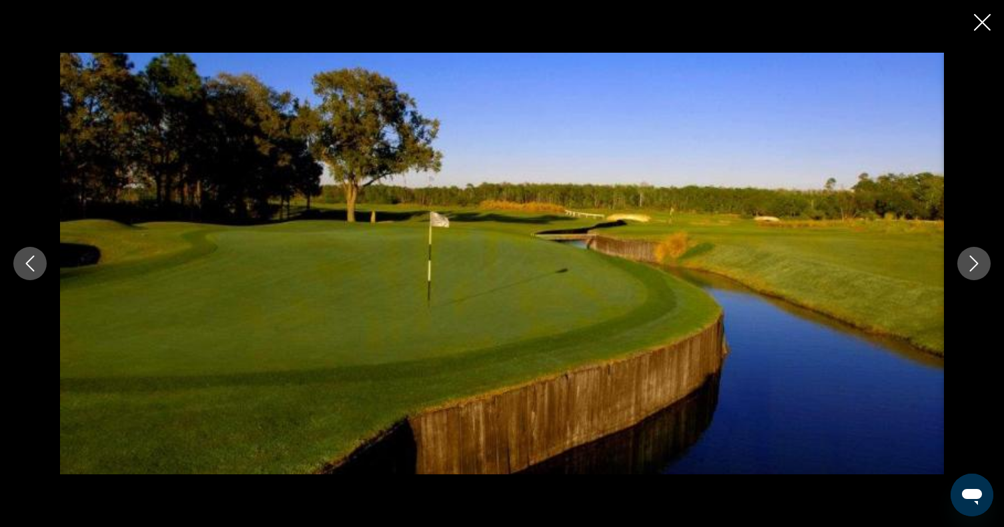
click at [973, 265] on icon "Next image" at bounding box center [974, 263] width 16 height 16
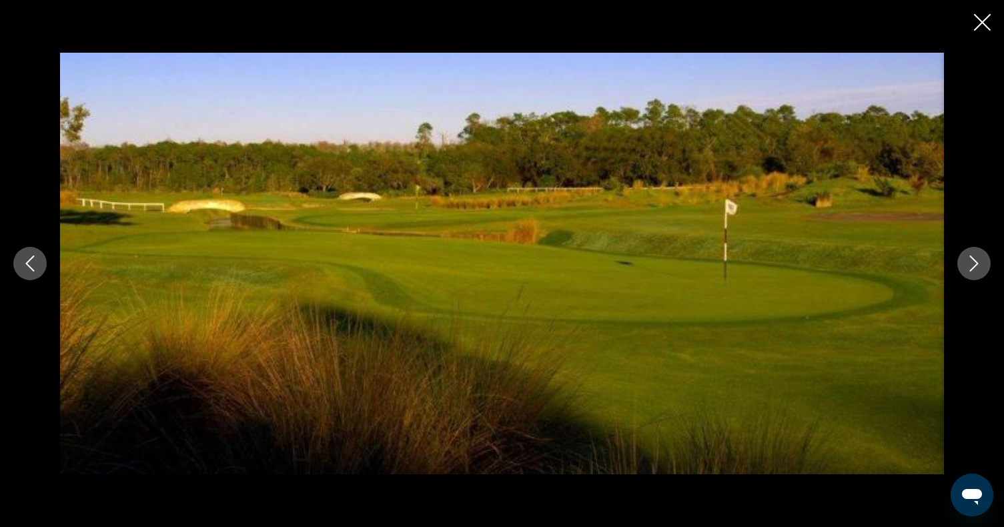
click at [973, 265] on icon "Next image" at bounding box center [974, 263] width 16 height 16
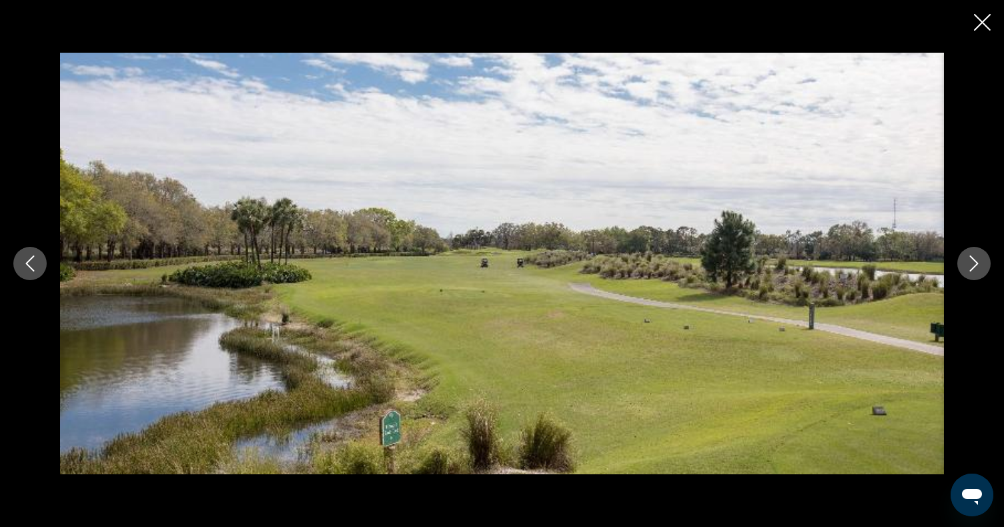
click at [973, 265] on icon "Next image" at bounding box center [974, 263] width 16 height 16
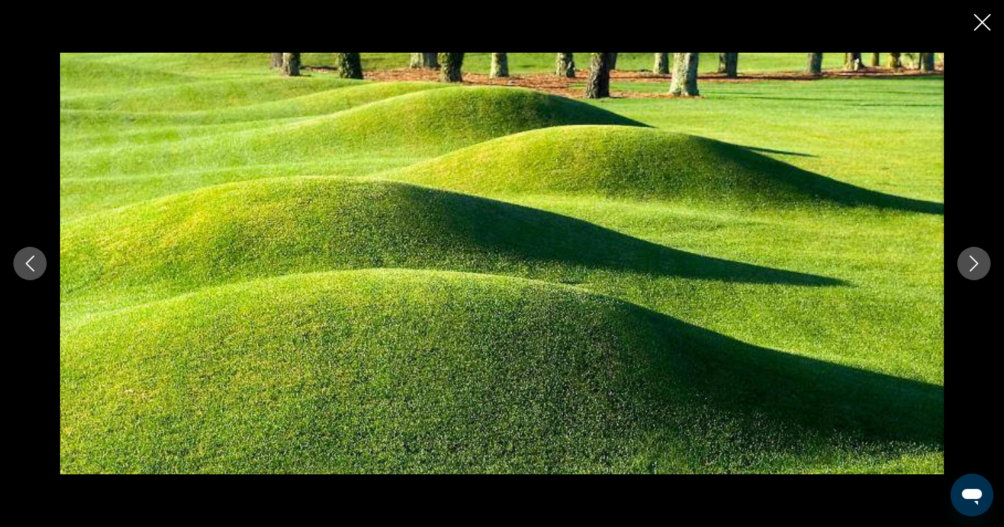
click at [973, 265] on icon "Next image" at bounding box center [974, 263] width 16 height 16
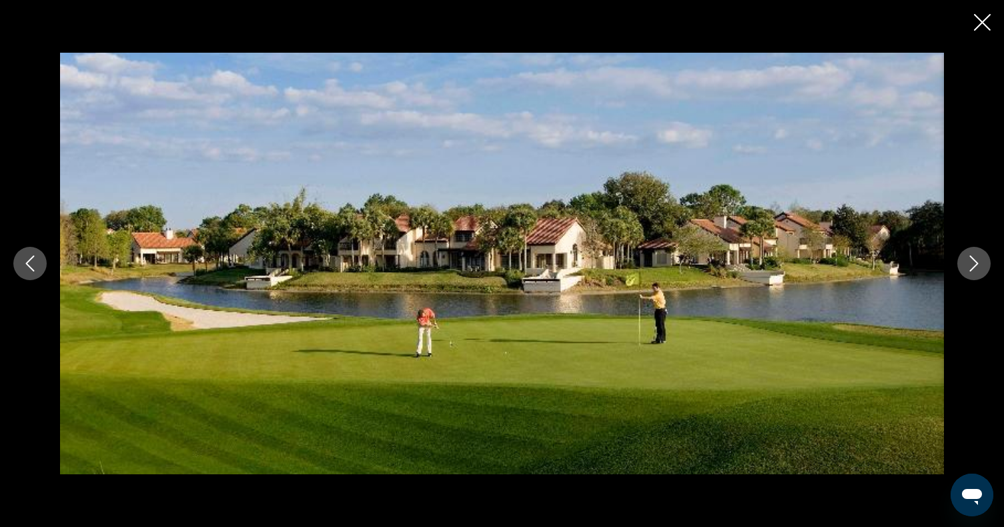
click at [973, 265] on icon "Next image" at bounding box center [974, 263] width 16 height 16
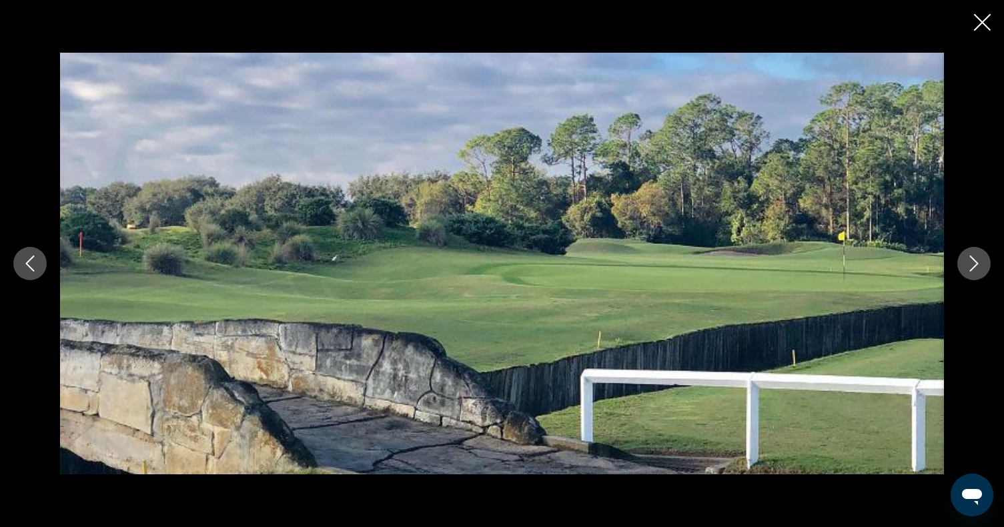
click at [973, 265] on icon "Next image" at bounding box center [974, 263] width 16 height 16
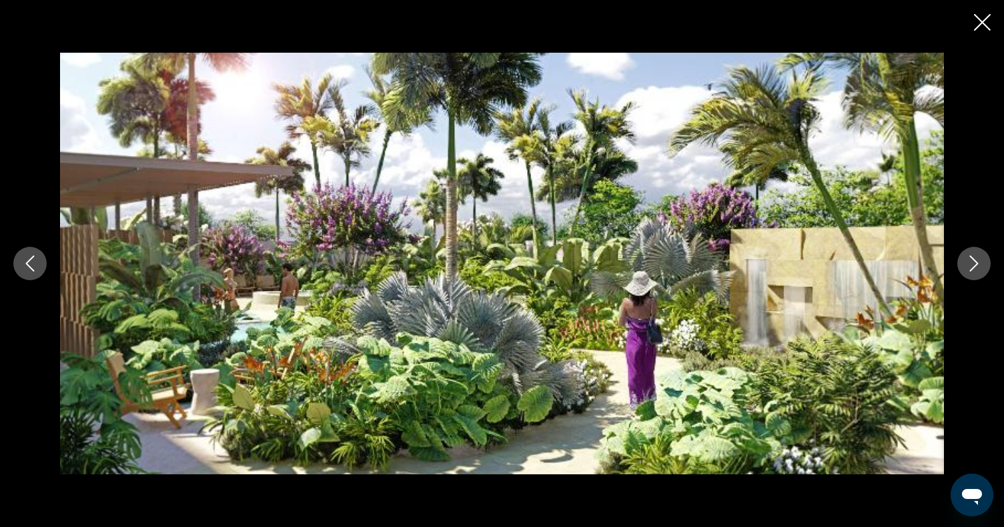
click at [973, 265] on icon "Next image" at bounding box center [974, 263] width 16 height 16
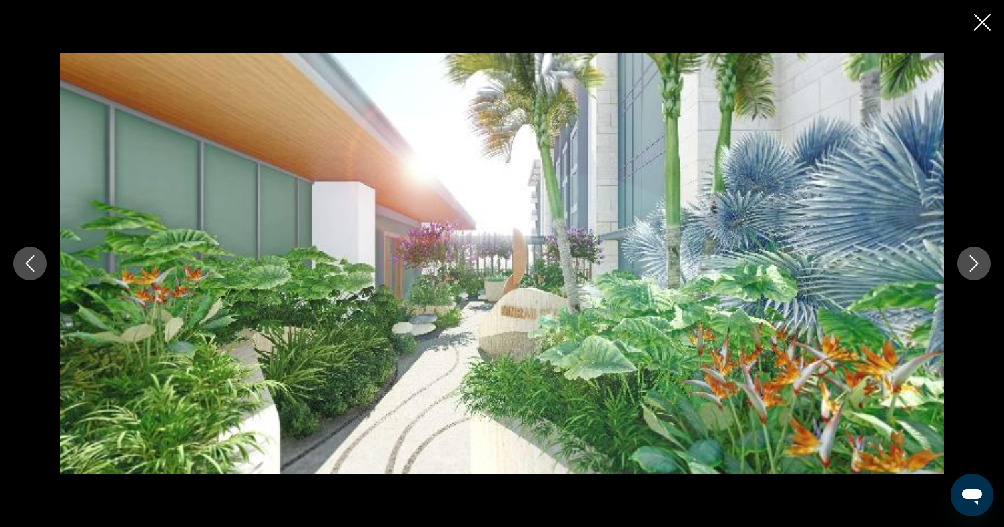
click at [973, 265] on icon "Next image" at bounding box center [974, 263] width 16 height 16
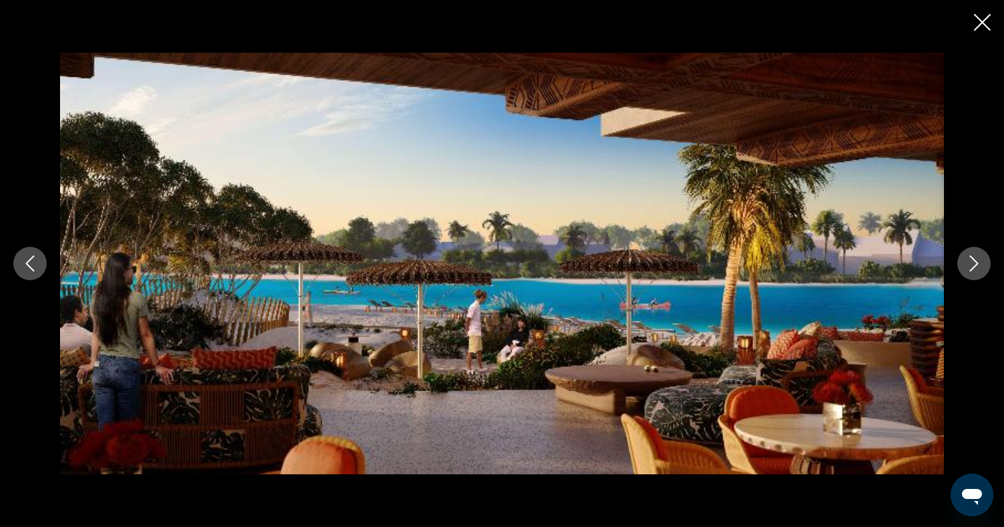
click at [977, 263] on icon "Next image" at bounding box center [974, 263] width 9 height 16
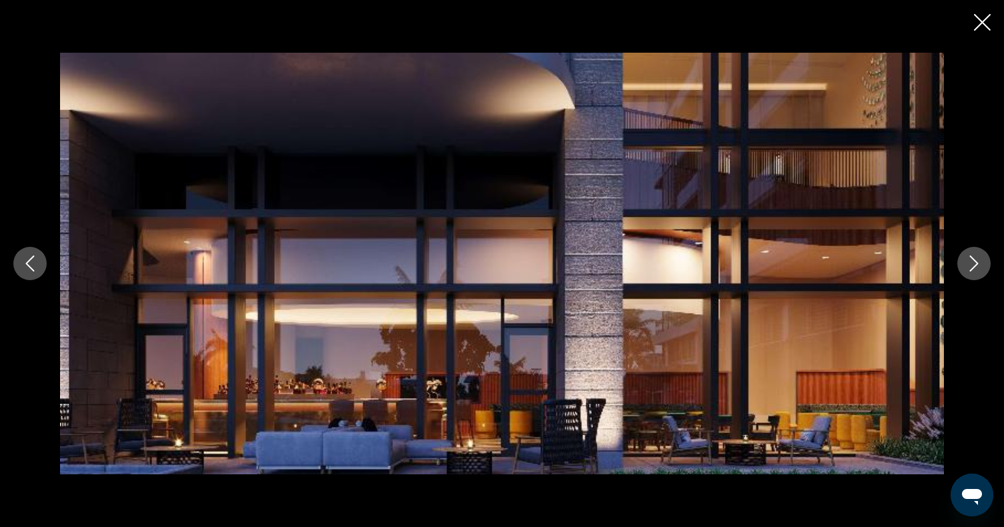
click at [976, 263] on icon "Next image" at bounding box center [974, 263] width 16 height 16
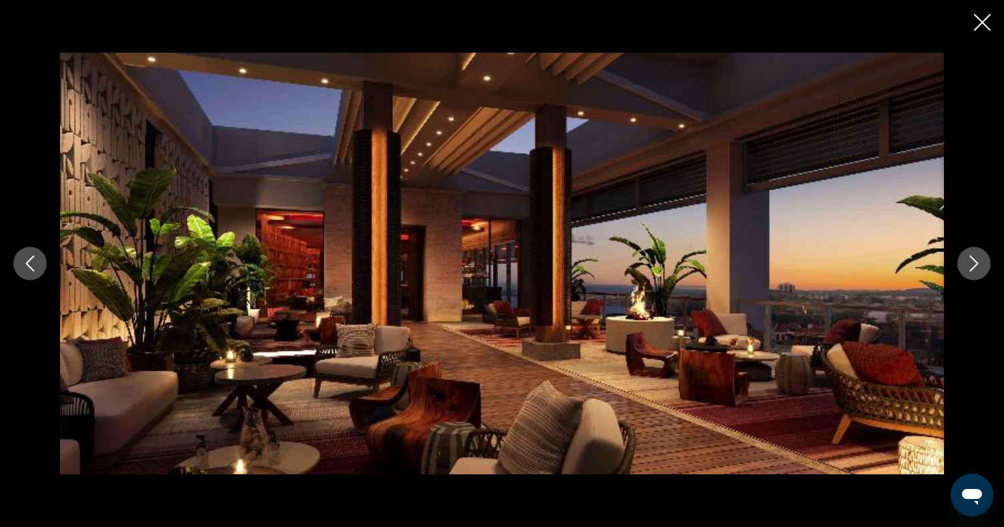
click at [976, 263] on icon "Next image" at bounding box center [974, 263] width 16 height 16
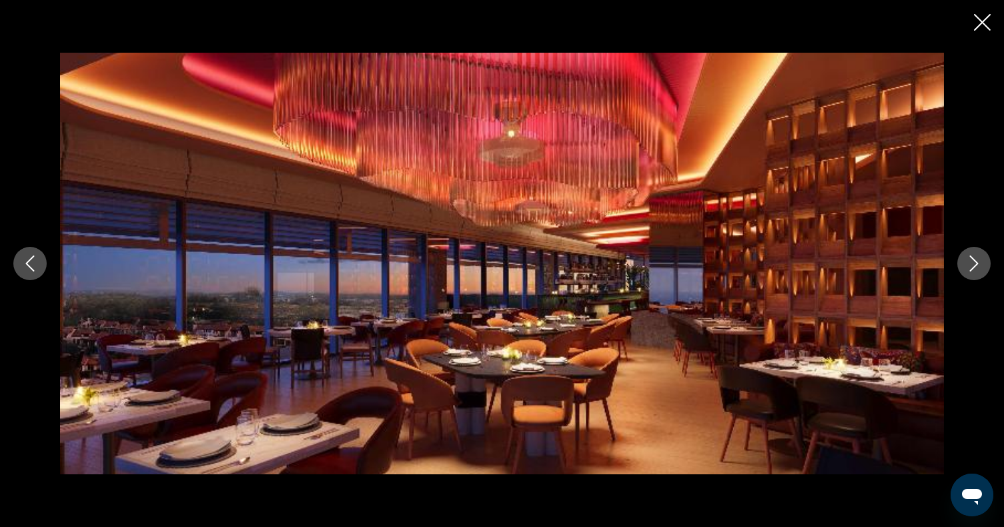
click at [976, 263] on icon "Next image" at bounding box center [974, 263] width 16 height 16
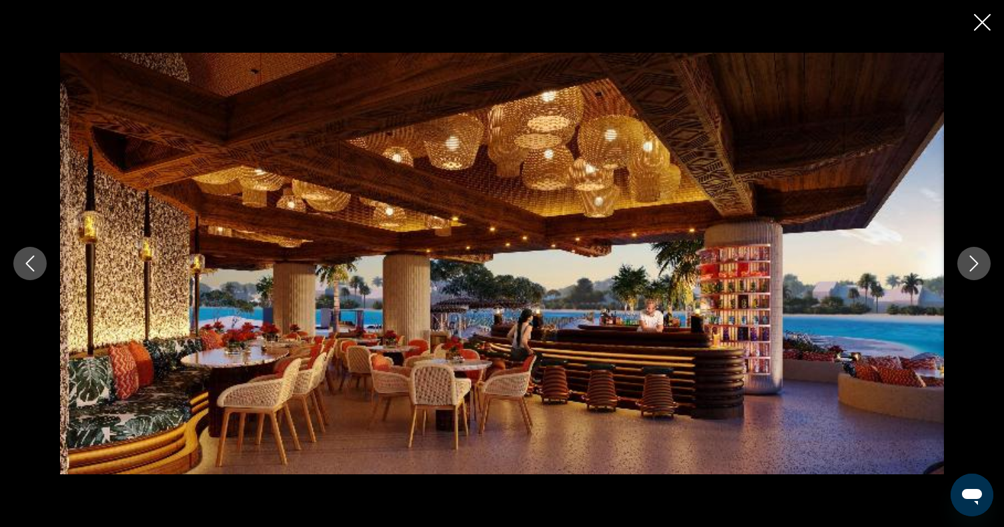
click at [978, 264] on icon "Next image" at bounding box center [974, 263] width 16 height 16
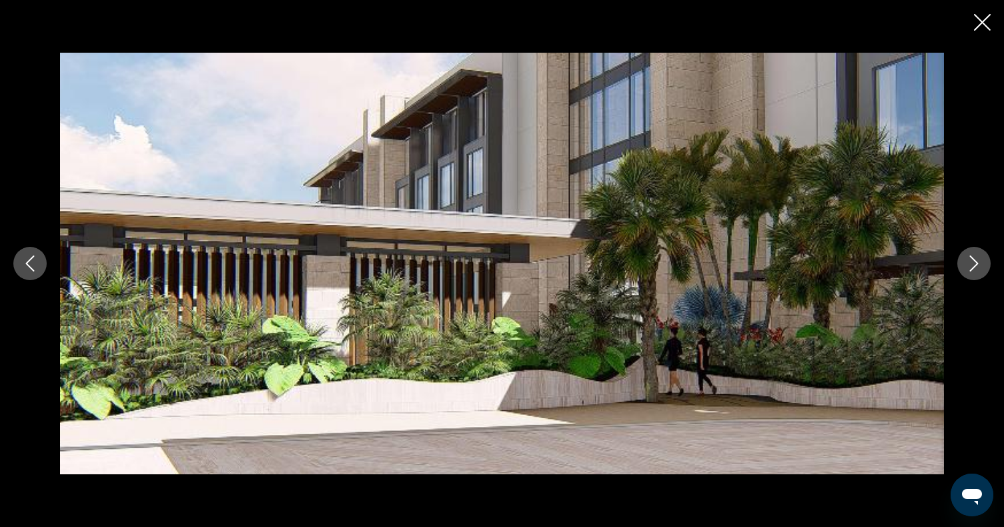
scroll to position [620, 0]
click at [978, 264] on icon "Next image" at bounding box center [974, 263] width 16 height 16
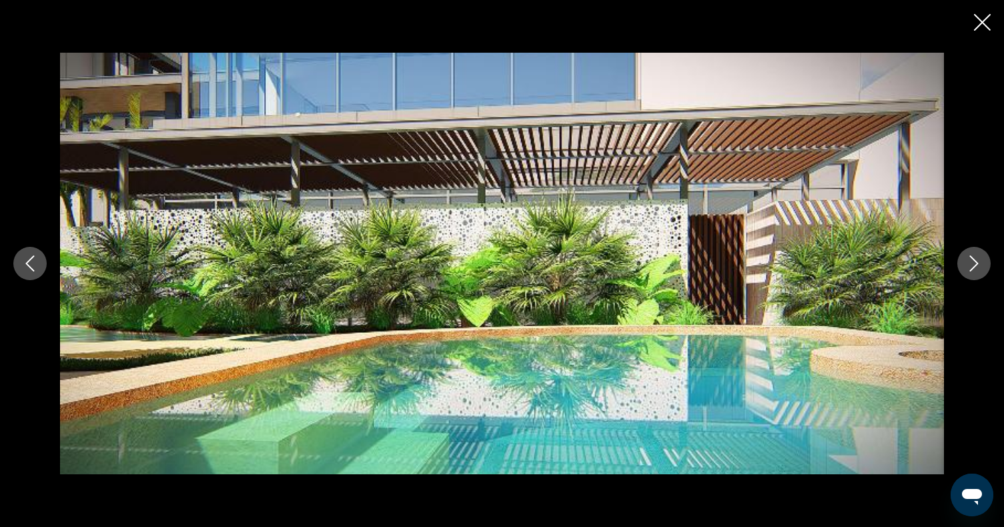
click at [978, 264] on icon "Next image" at bounding box center [974, 263] width 16 height 16
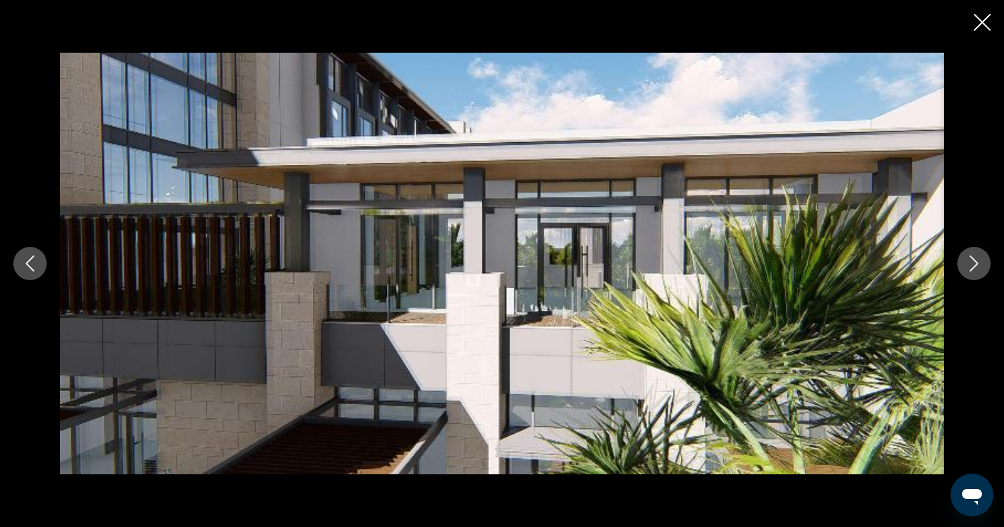
click at [981, 20] on icon "Close slideshow" at bounding box center [982, 22] width 17 height 17
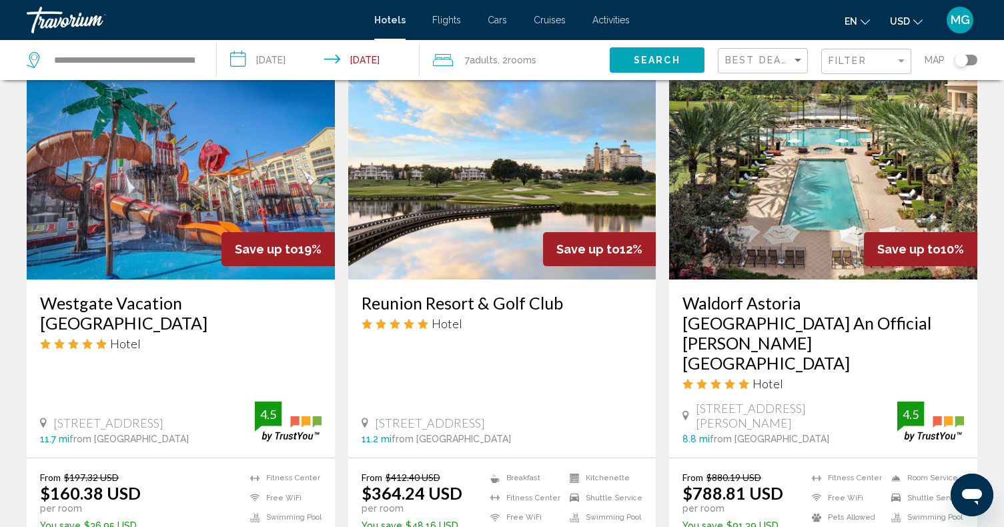
scroll to position [560, 0]
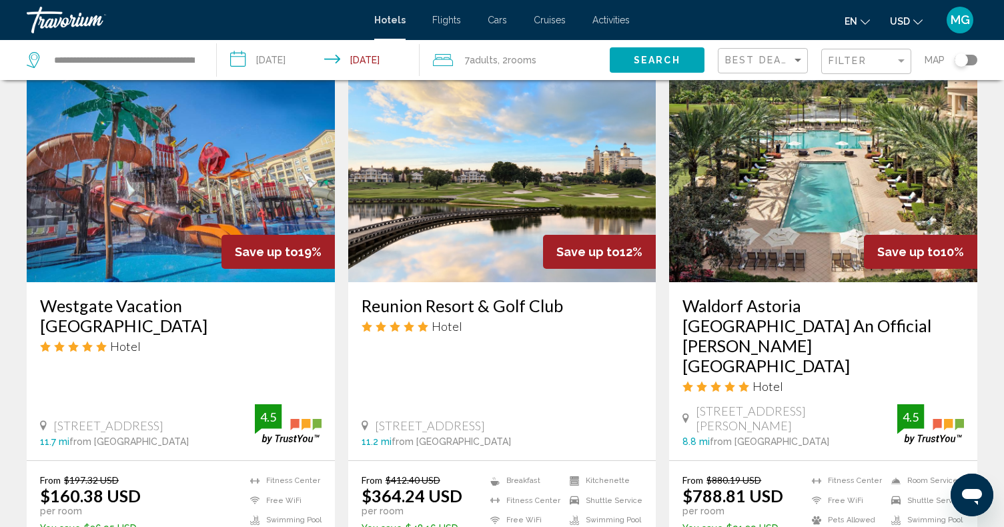
click at [827, 233] on img "Main content" at bounding box center [823, 175] width 308 height 213
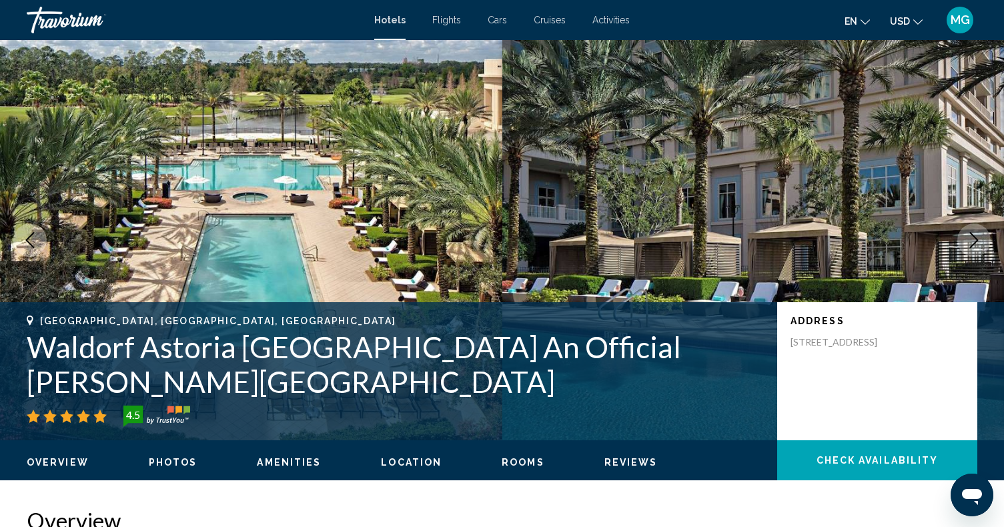
click at [972, 241] on icon "Next image" at bounding box center [974, 240] width 16 height 16
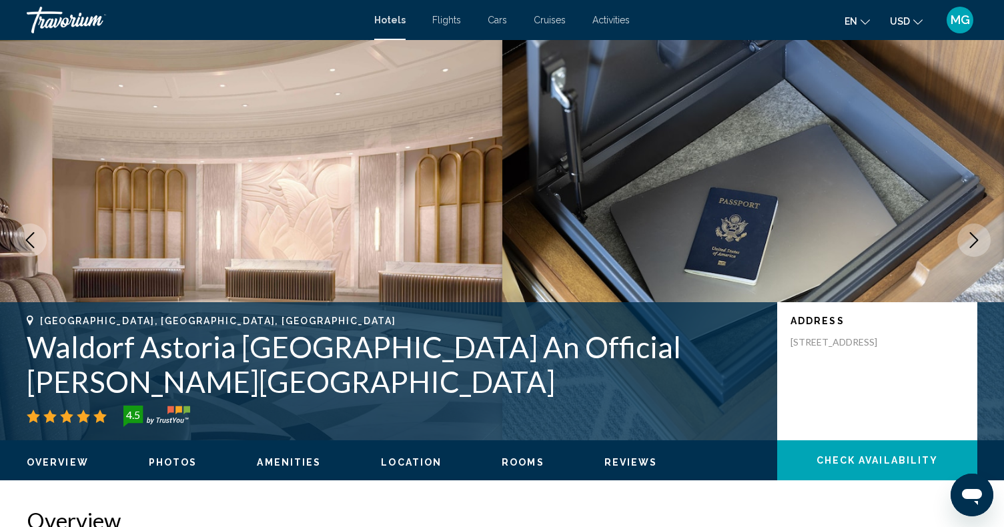
click at [972, 240] on icon "Next image" at bounding box center [974, 240] width 16 height 16
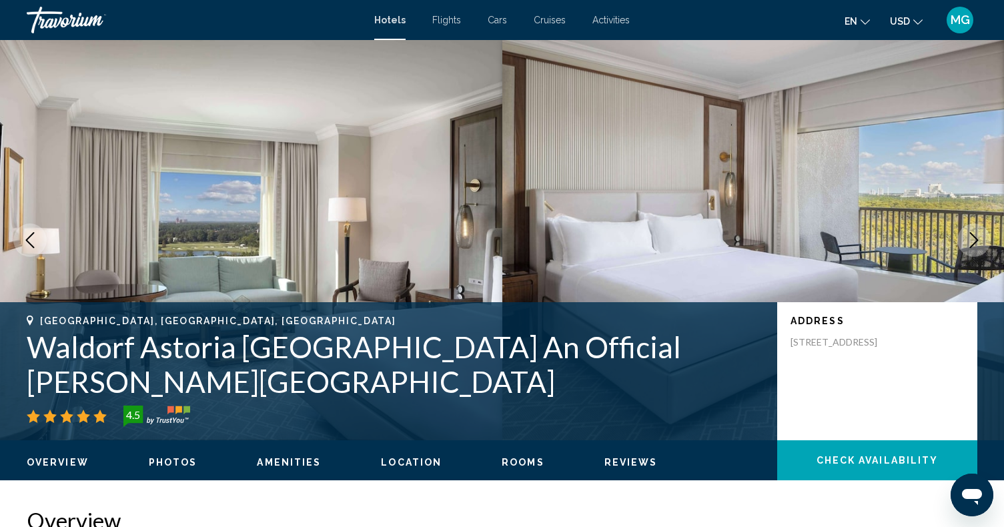
click at [972, 240] on icon "Next image" at bounding box center [974, 240] width 16 height 16
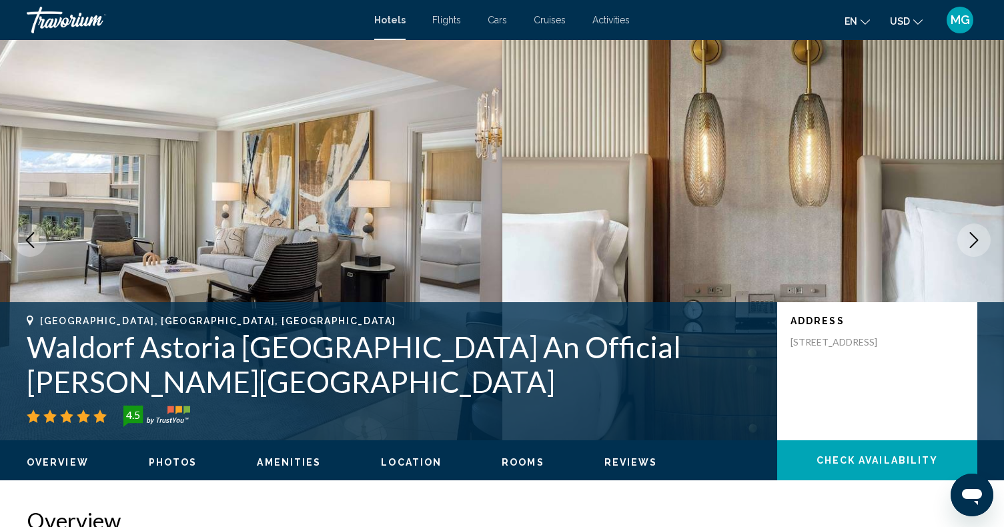
click at [972, 240] on icon "Next image" at bounding box center [974, 240] width 16 height 16
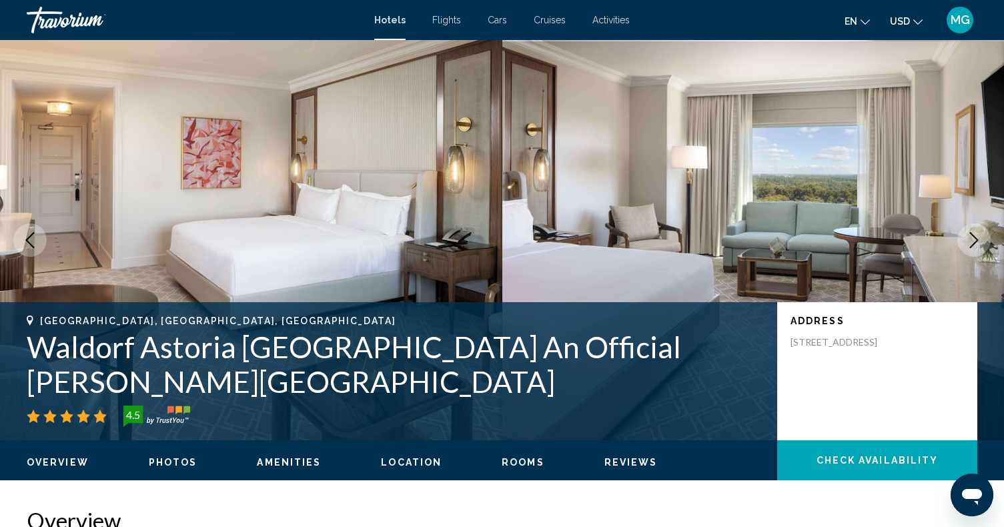
click at [972, 240] on icon "Next image" at bounding box center [974, 240] width 16 height 16
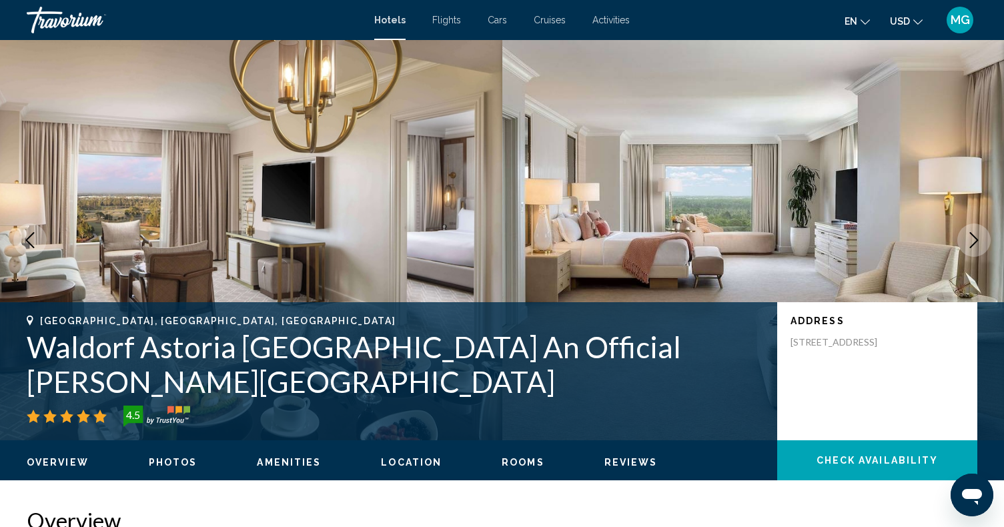
click at [972, 240] on icon "Next image" at bounding box center [974, 240] width 16 height 16
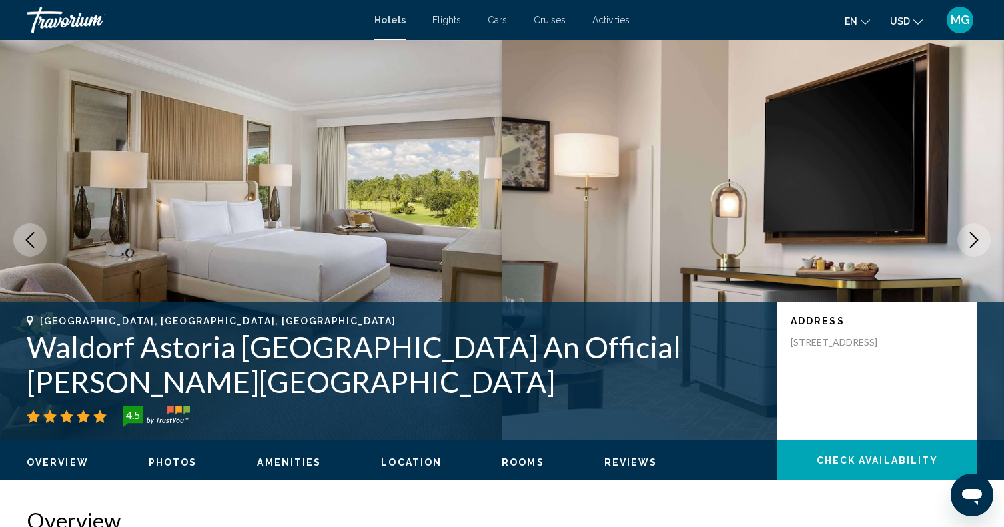
click at [972, 240] on icon "Next image" at bounding box center [974, 240] width 16 height 16
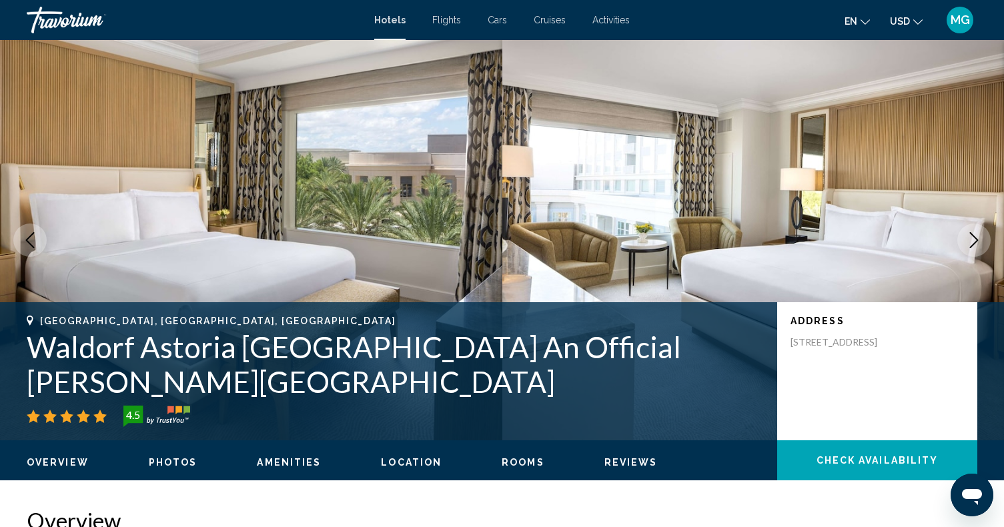
click at [972, 240] on icon "Next image" at bounding box center [974, 240] width 16 height 16
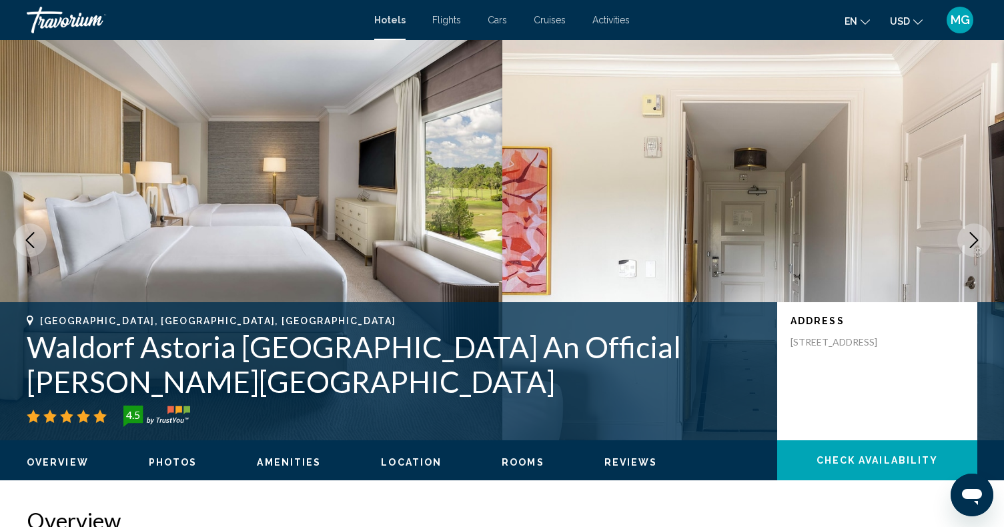
click at [972, 240] on icon "Next image" at bounding box center [974, 240] width 16 height 16
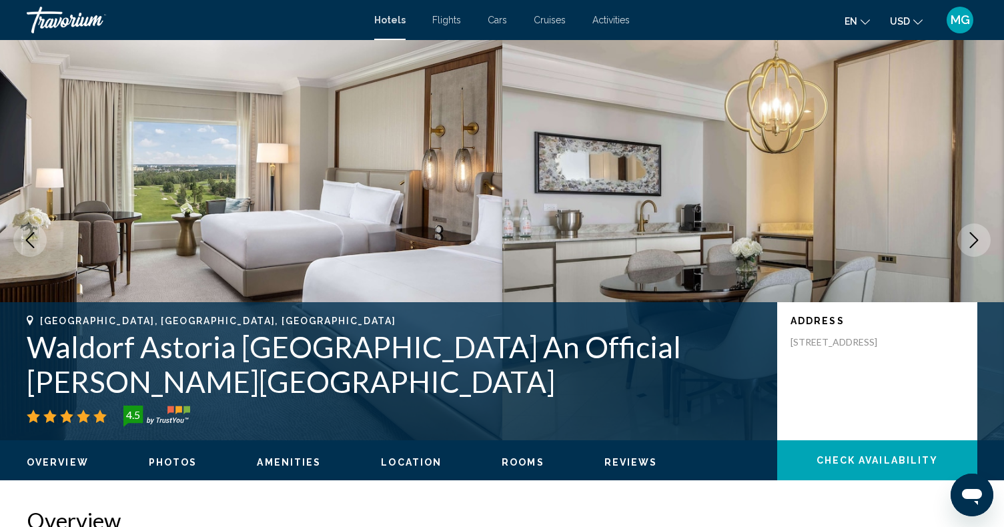
click at [972, 240] on icon "Next image" at bounding box center [974, 240] width 16 height 16
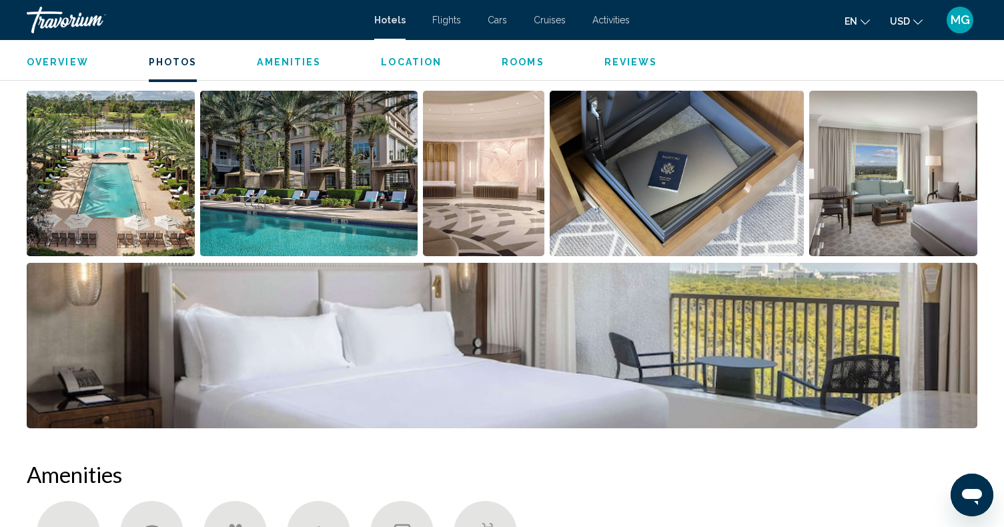
scroll to position [659, 0]
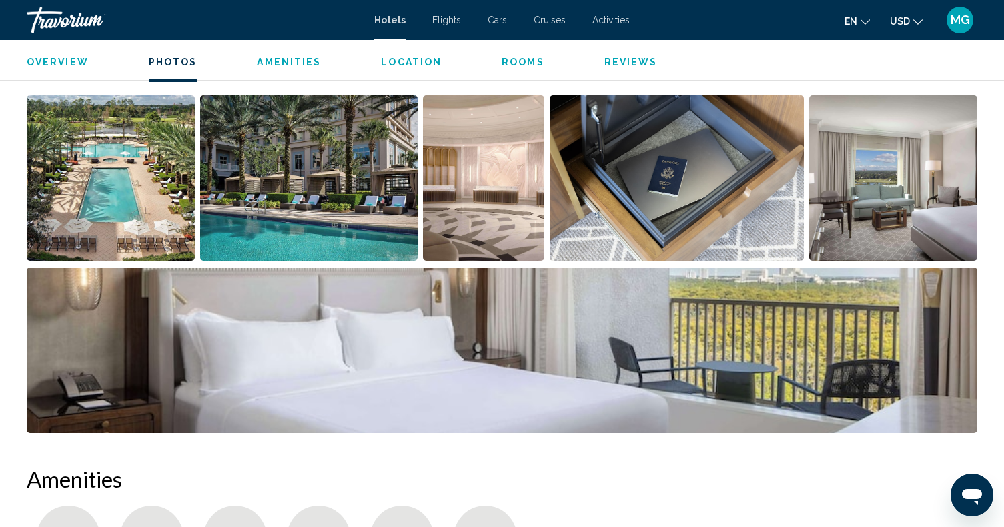
click at [82, 189] on img "Open full-screen image slider" at bounding box center [111, 177] width 168 height 165
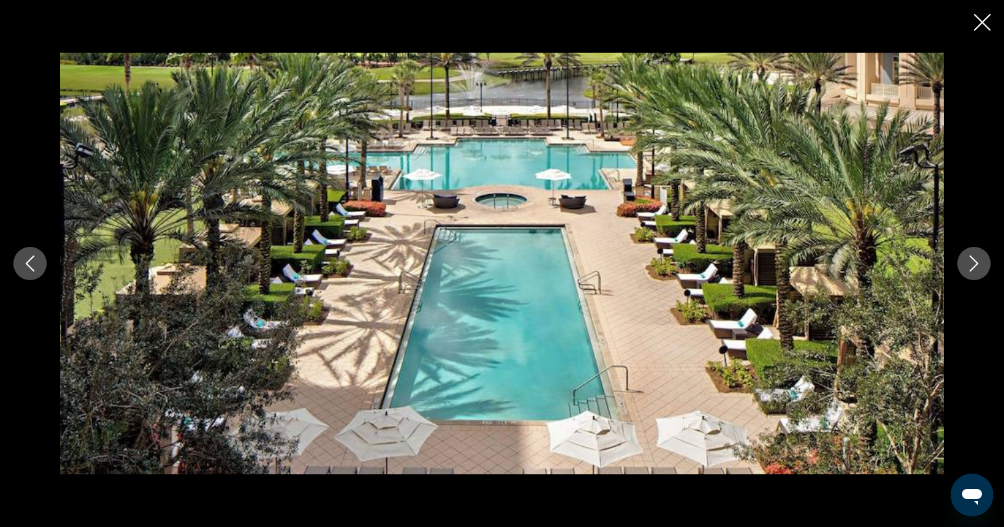
click at [975, 261] on icon "Next image" at bounding box center [974, 263] width 9 height 16
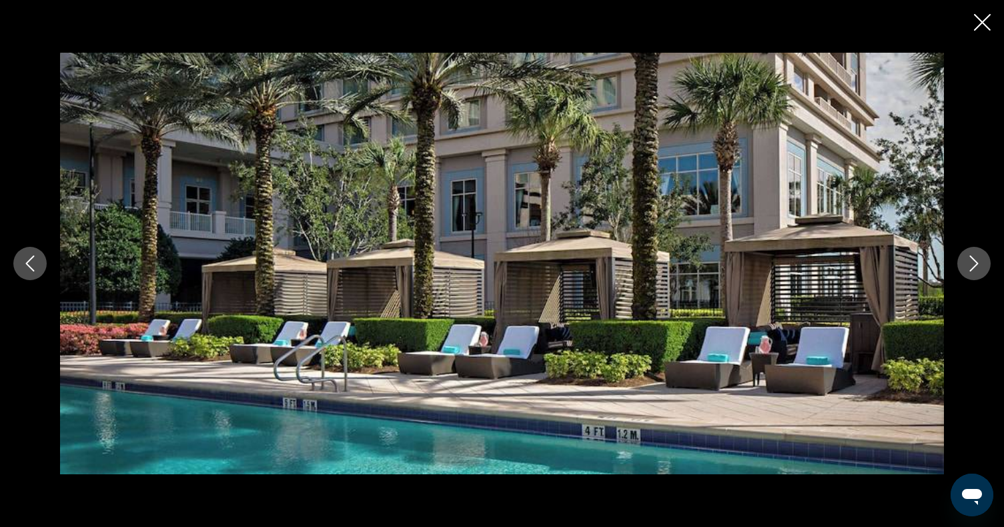
click at [975, 261] on icon "Next image" at bounding box center [974, 263] width 9 height 16
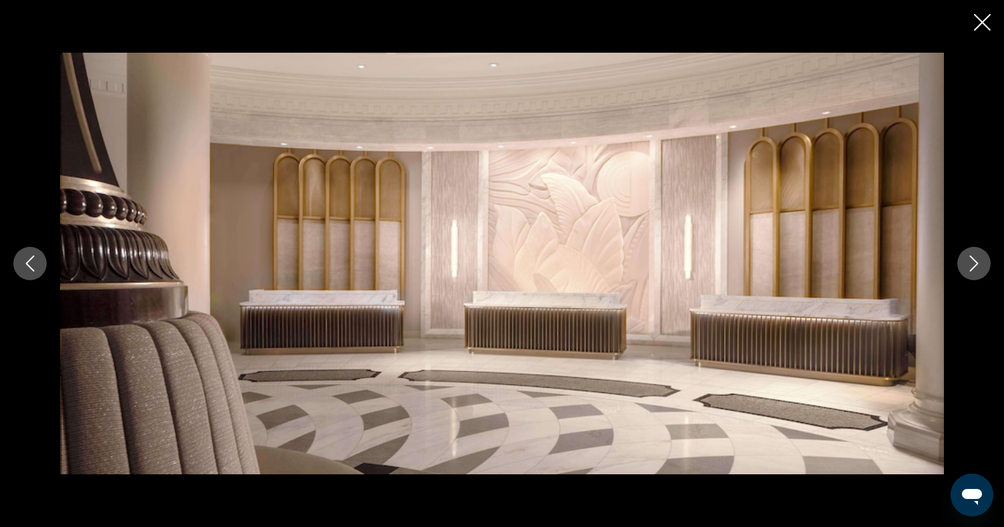
click at [975, 261] on icon "Next image" at bounding box center [974, 263] width 9 height 16
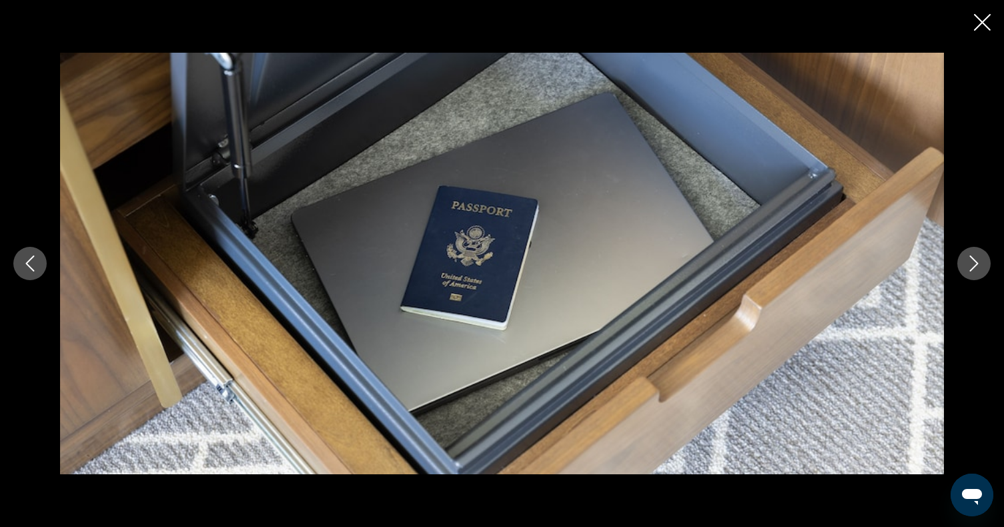
click at [975, 261] on icon "Next image" at bounding box center [974, 263] width 9 height 16
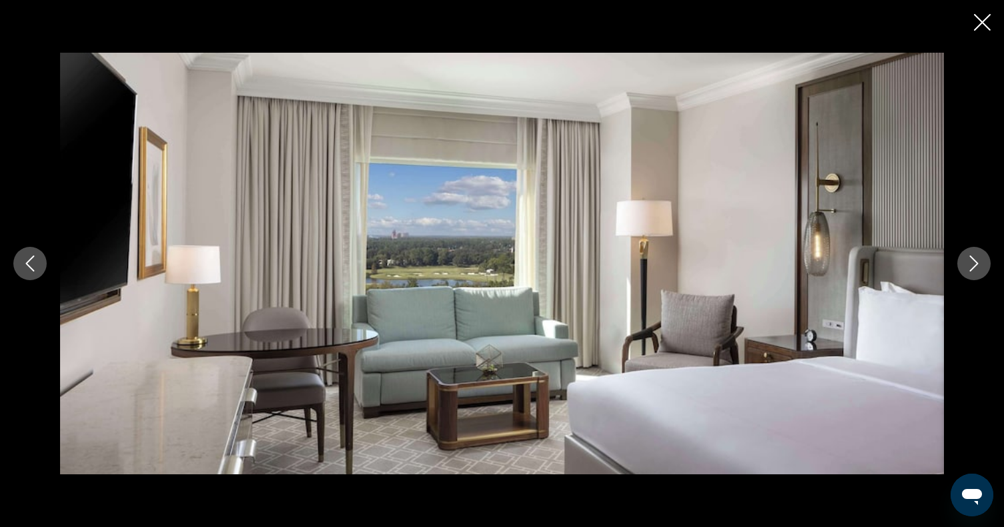
click at [975, 261] on icon "Next image" at bounding box center [974, 263] width 9 height 16
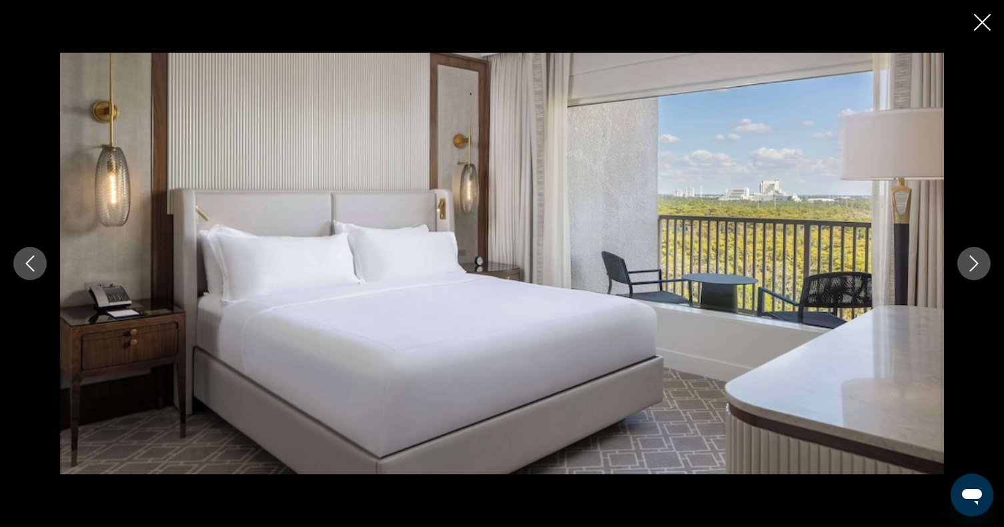
click at [975, 261] on icon "Next image" at bounding box center [974, 263] width 9 height 16
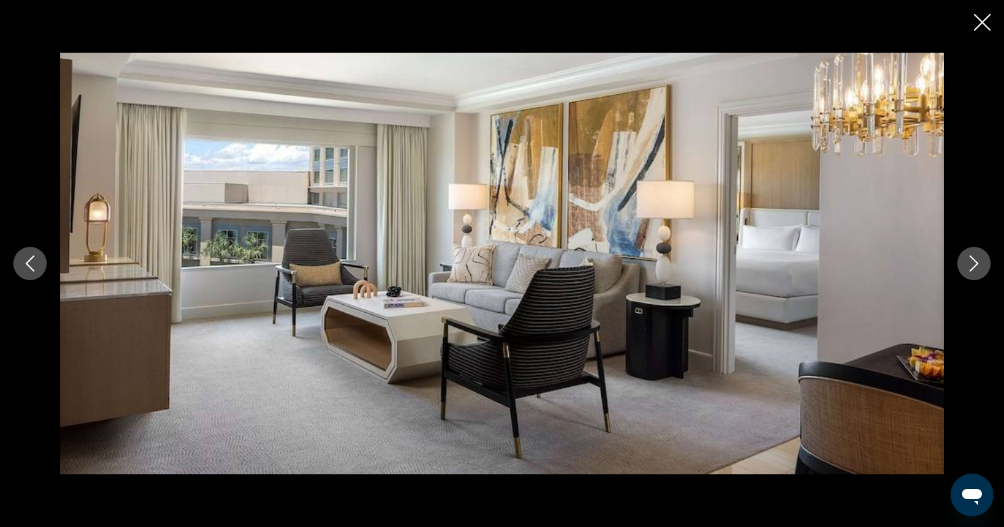
click at [964, 267] on button "Next image" at bounding box center [973, 263] width 33 height 33
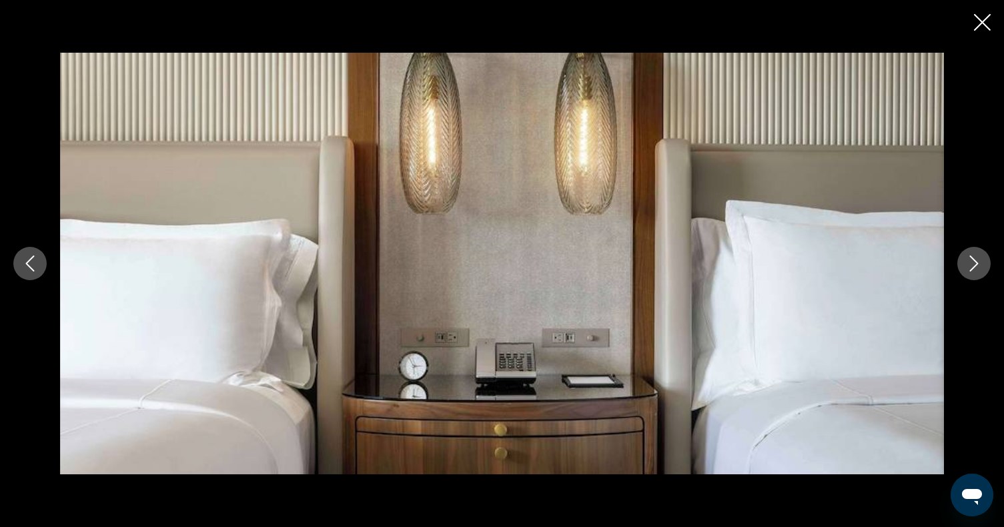
click at [973, 267] on icon "Next image" at bounding box center [974, 263] width 9 height 16
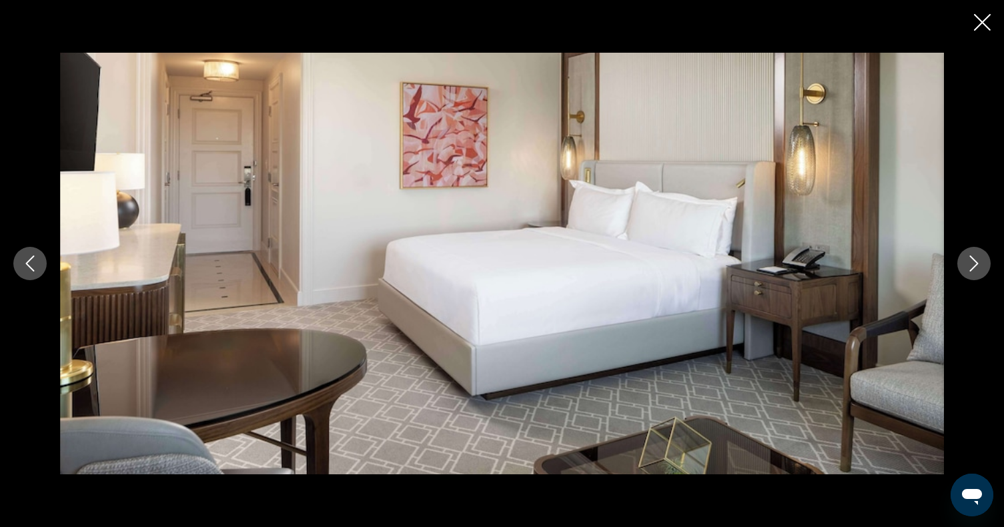
click at [973, 267] on icon "Next image" at bounding box center [974, 263] width 9 height 16
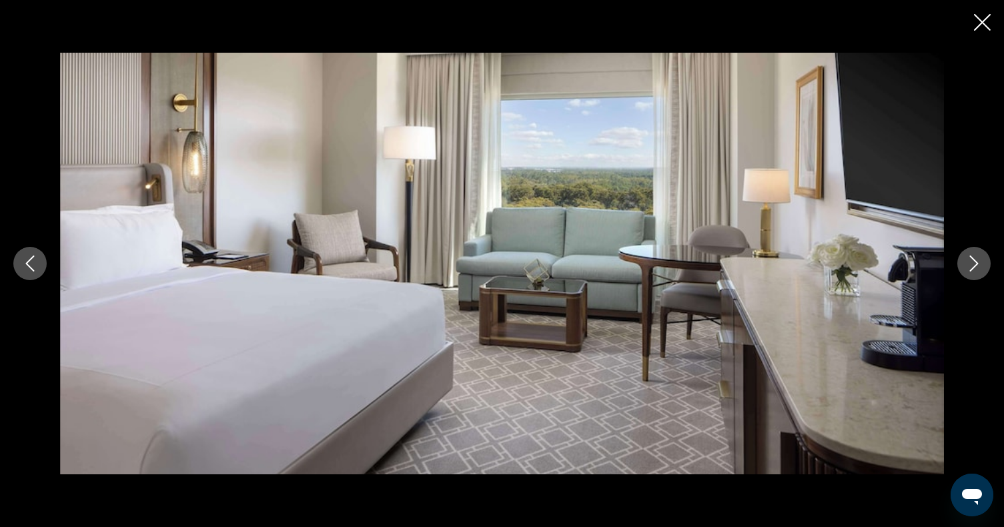
scroll to position [659, 0]
click at [973, 267] on icon "Next image" at bounding box center [974, 263] width 9 height 16
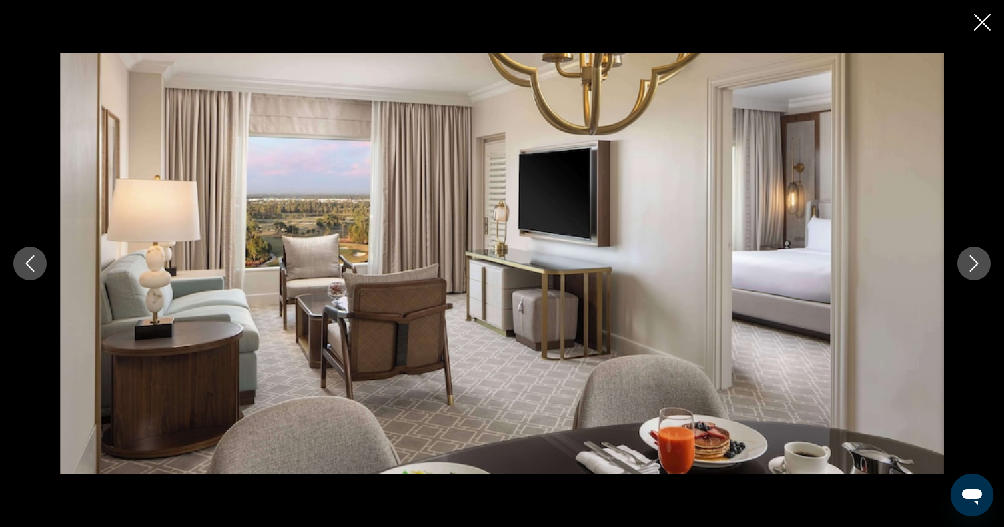
click at [973, 267] on icon "Next image" at bounding box center [974, 263] width 9 height 16
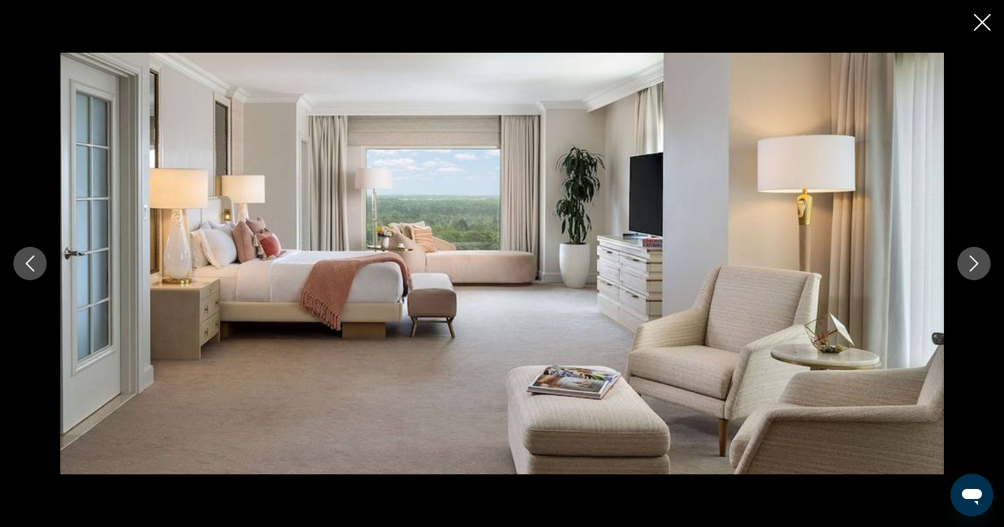
click at [973, 267] on icon "Next image" at bounding box center [974, 263] width 9 height 16
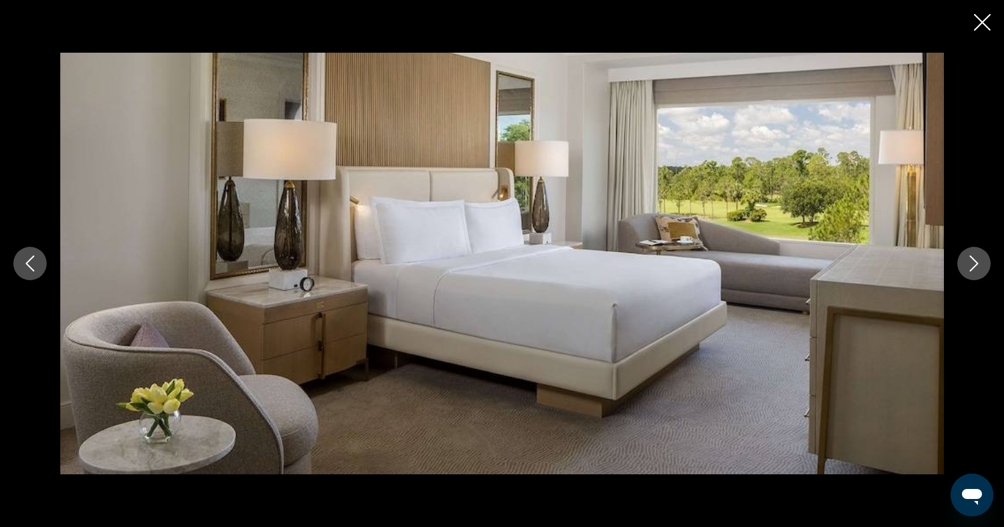
scroll to position [1561, 0]
click at [987, 27] on icon "Close slideshow" at bounding box center [982, 22] width 17 height 17
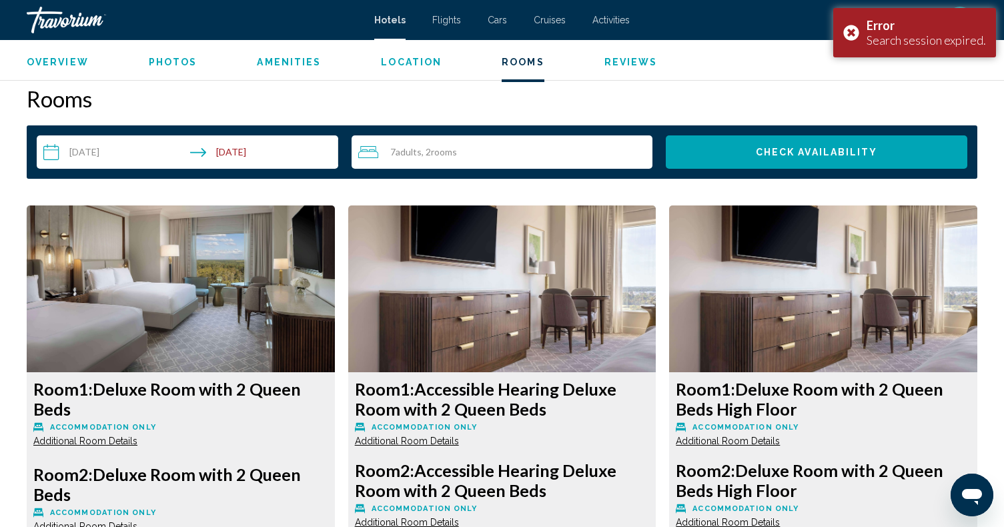
scroll to position [1666, 0]
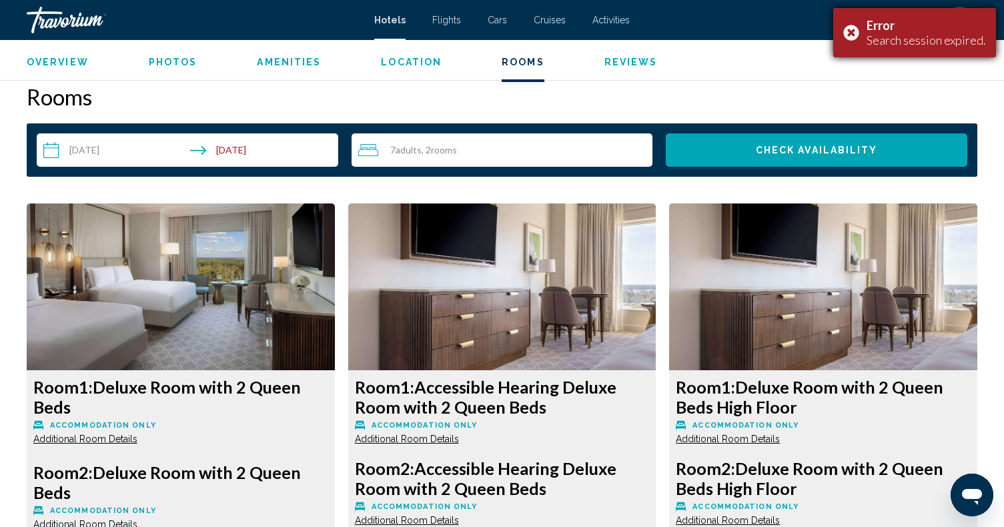
click at [856, 33] on div "Error Search session expired." at bounding box center [914, 32] width 163 height 49
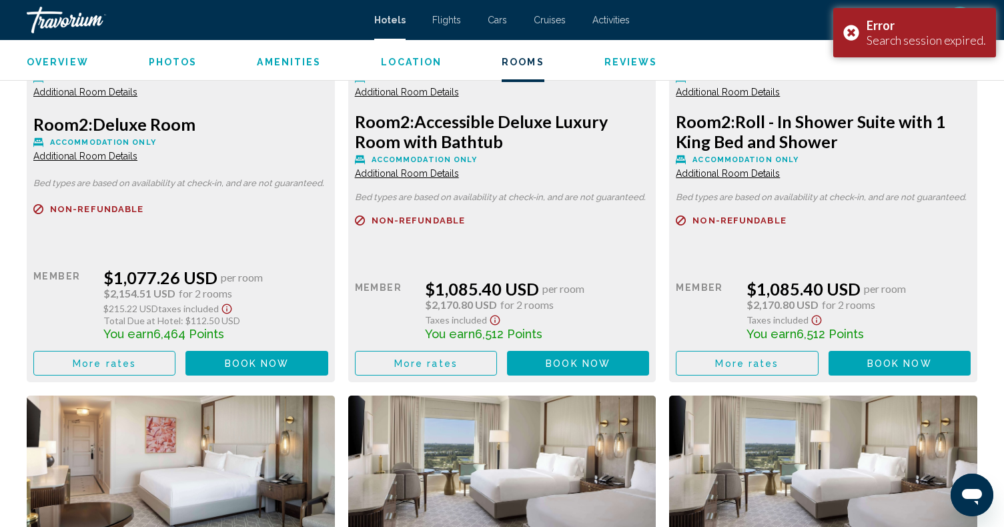
scroll to position [9635, 0]
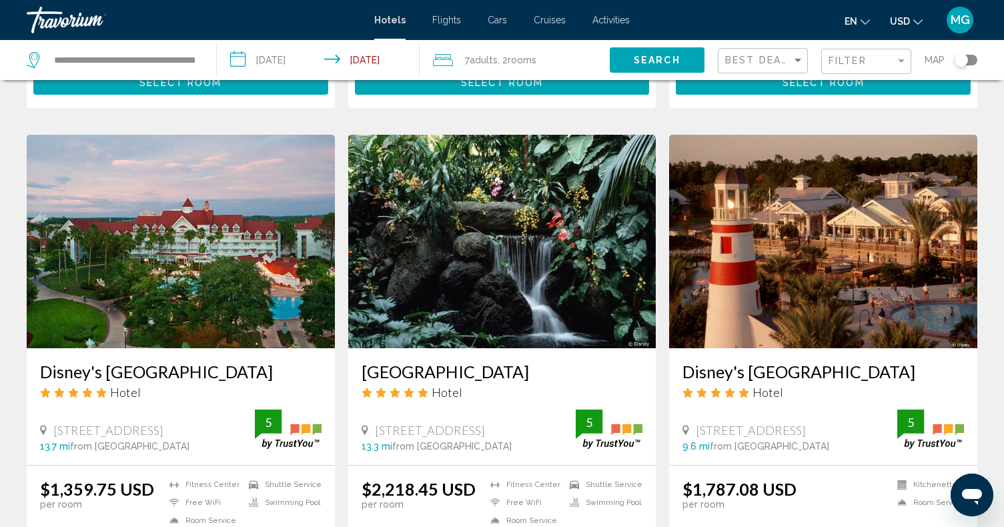
scroll to position [1580, 0]
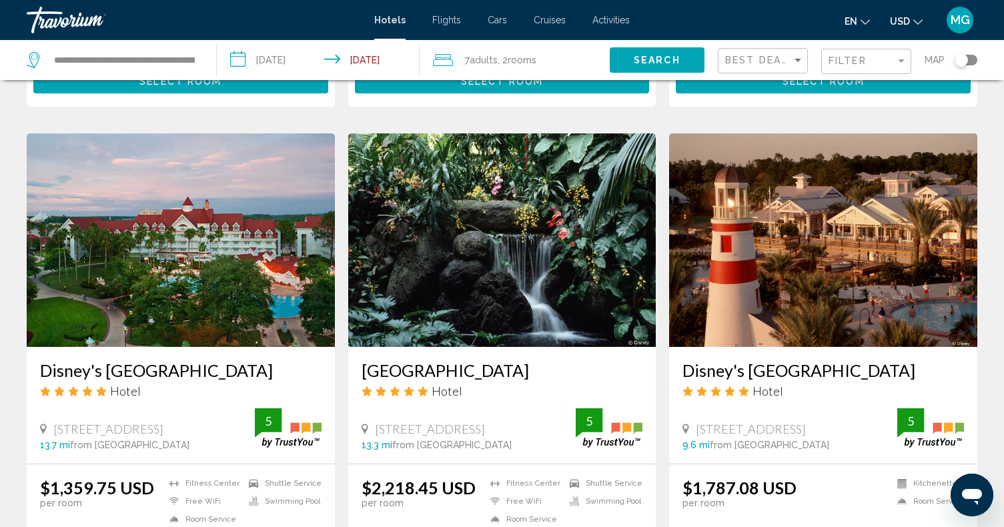
click at [203, 217] on img "Main content" at bounding box center [181, 239] width 308 height 213
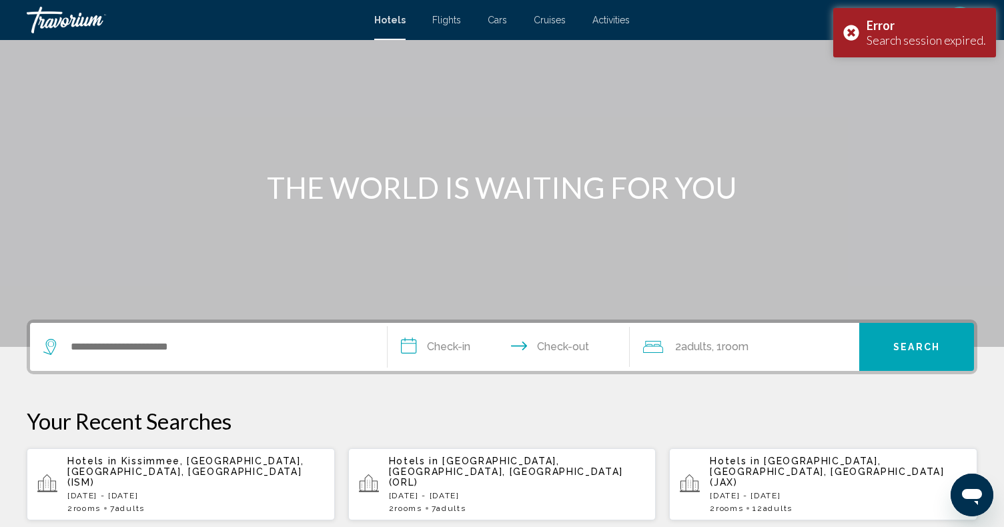
scroll to position [80, 0]
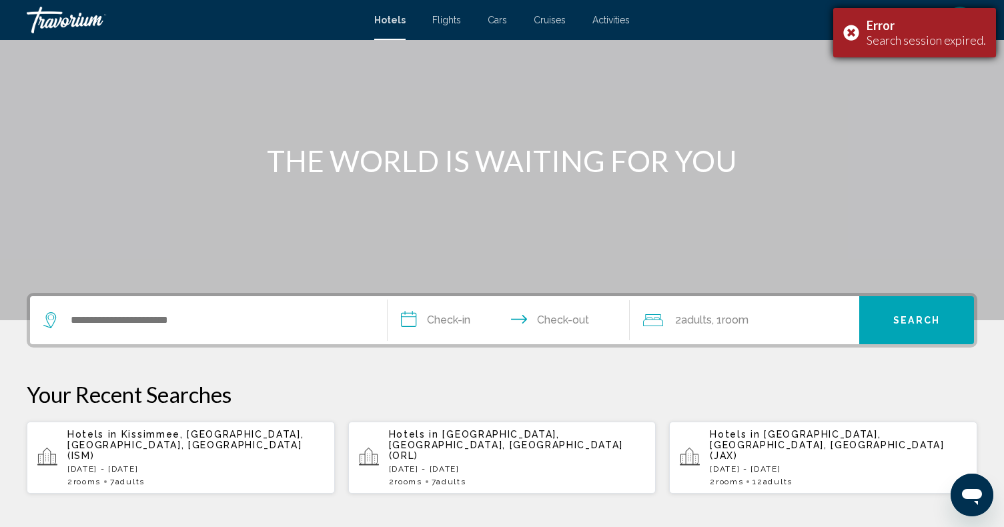
click at [854, 30] on div "Error Search session expired." at bounding box center [914, 32] width 163 height 49
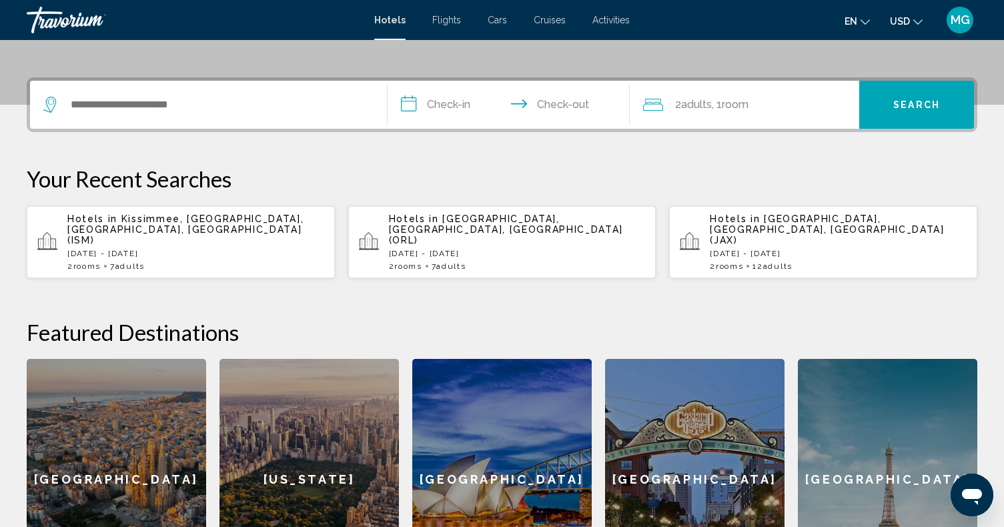
scroll to position [305, 0]
